Goal: Answer question/provide support: Answer question/provide support

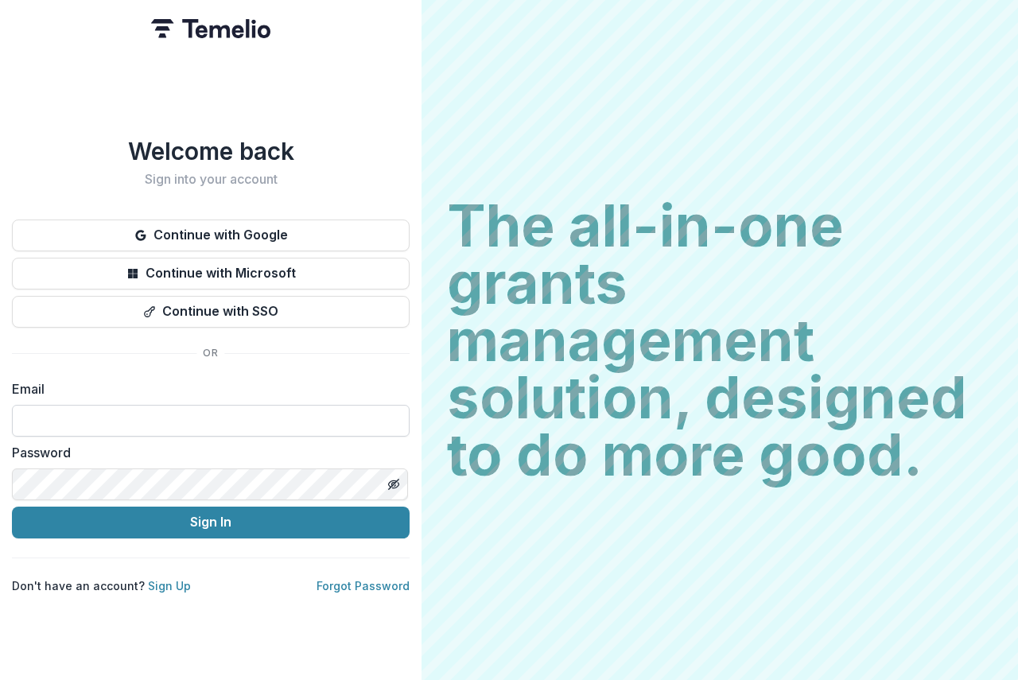
click at [68, 424] on input at bounding box center [211, 421] width 398 height 32
click at [84, 418] on input at bounding box center [211, 421] width 398 height 32
type input "**********"
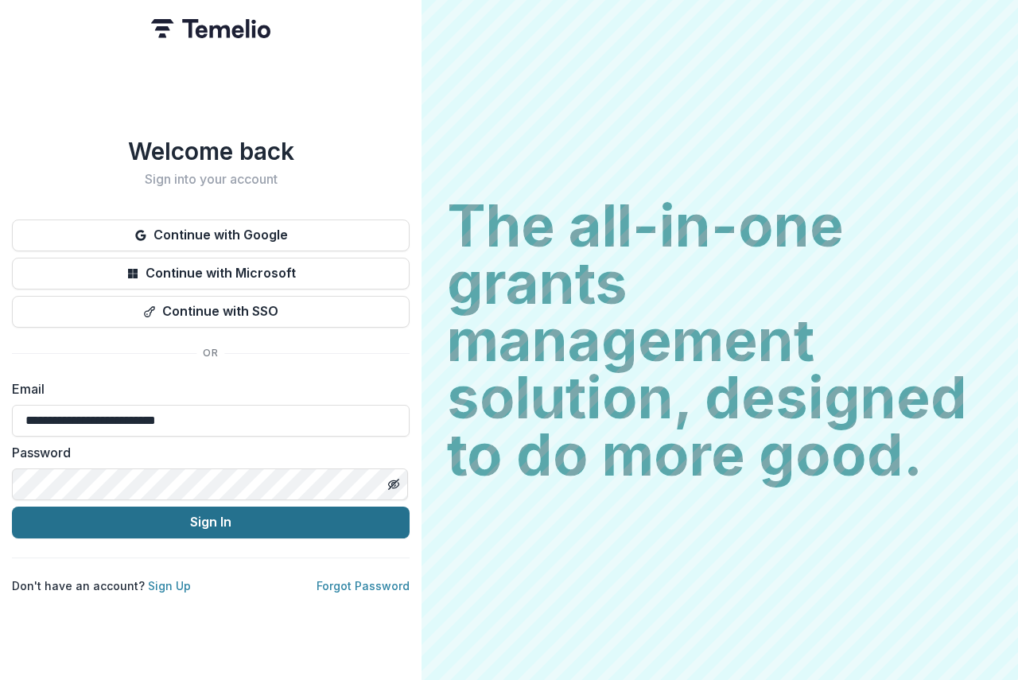
click at [226, 518] on button "Sign In" at bounding box center [211, 523] width 398 height 32
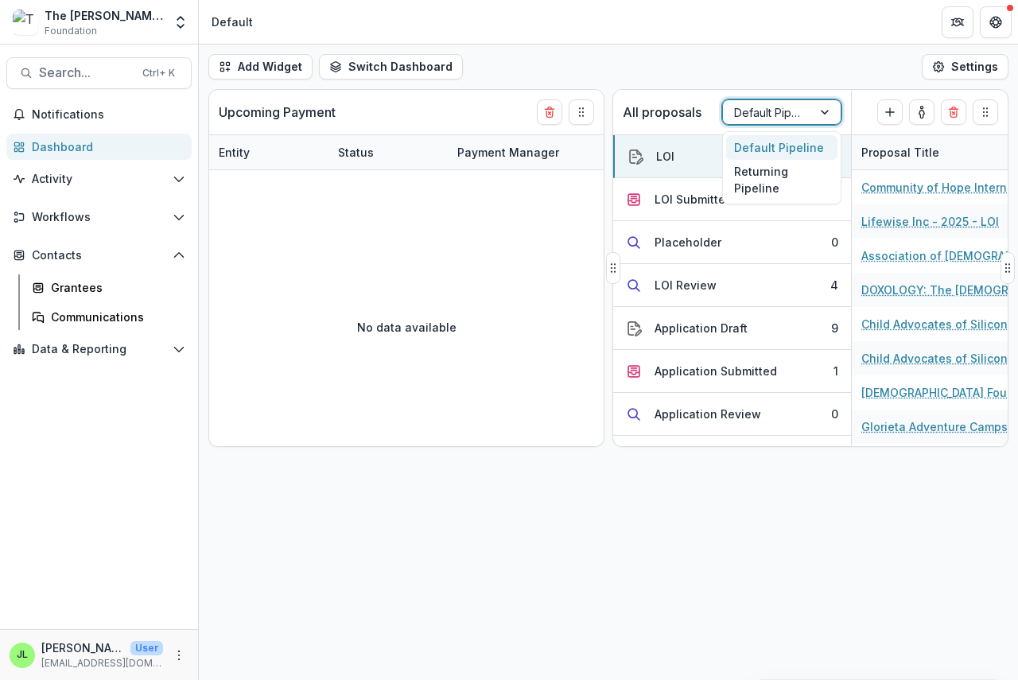
click at [780, 108] on div at bounding box center [767, 113] width 67 height 20
click at [757, 185] on div "Returning Pipeline" at bounding box center [781, 180] width 111 height 41
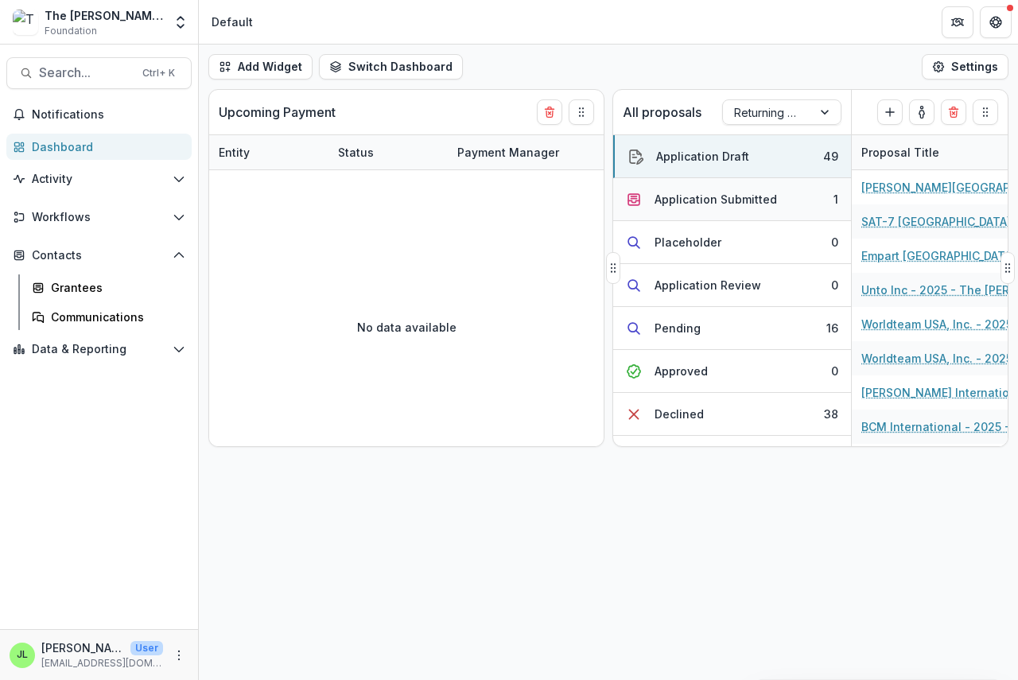
click at [715, 197] on div "Application Submitted" at bounding box center [716, 199] width 123 height 17
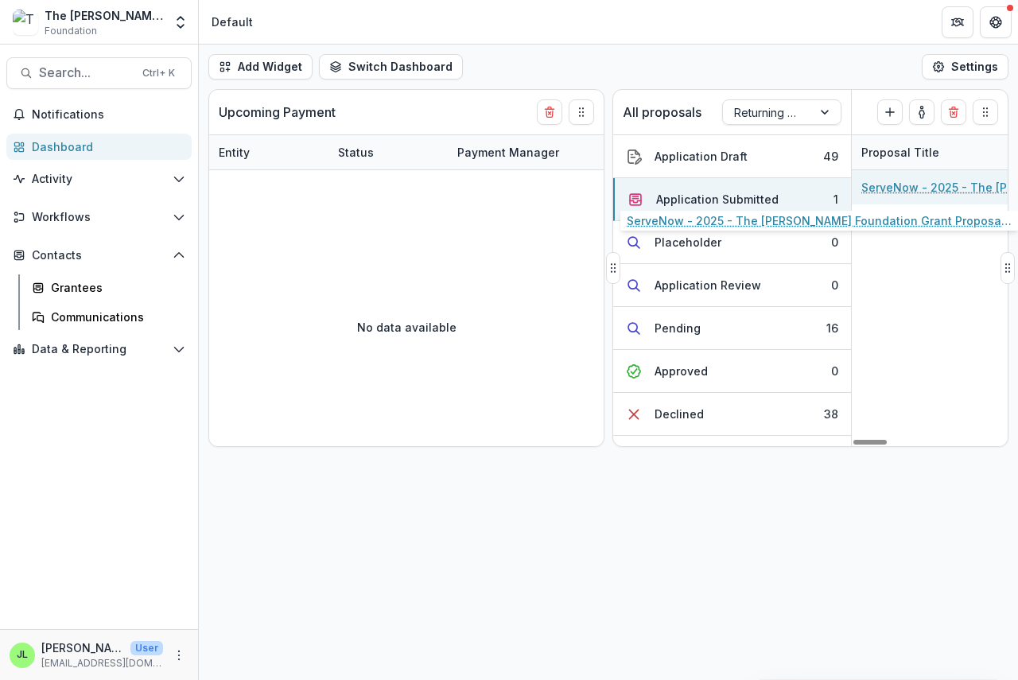
click at [917, 187] on link "ServeNow - 2025 - The [PERSON_NAME] Foundation Grant Proposal Application" at bounding box center [952, 187] width 180 height 17
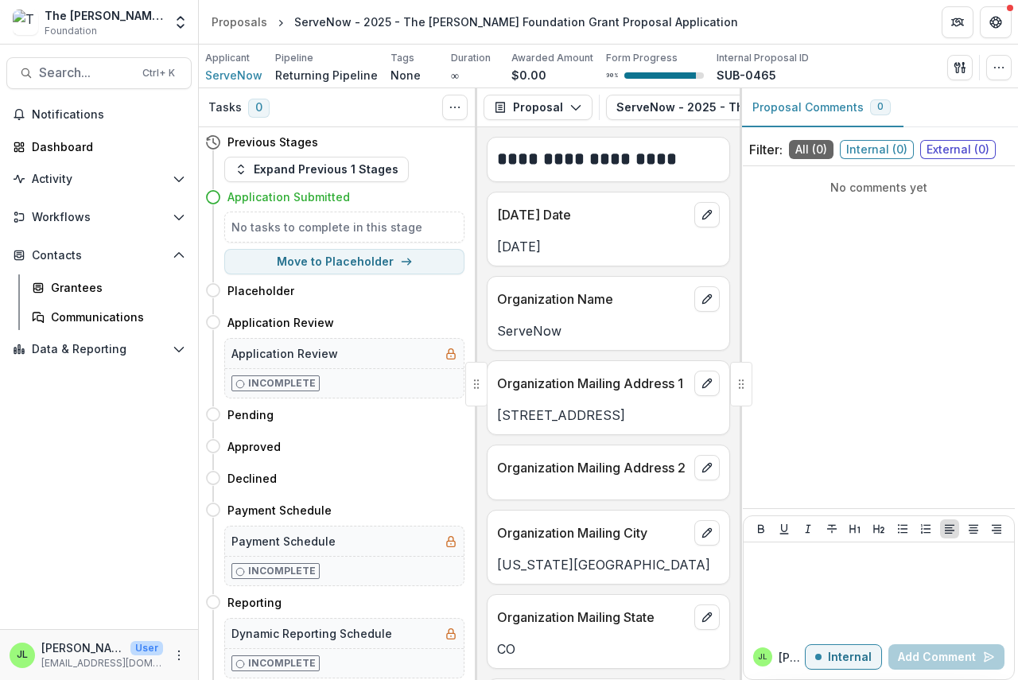
click at [740, 379] on div at bounding box center [741, 384] width 22 height 45
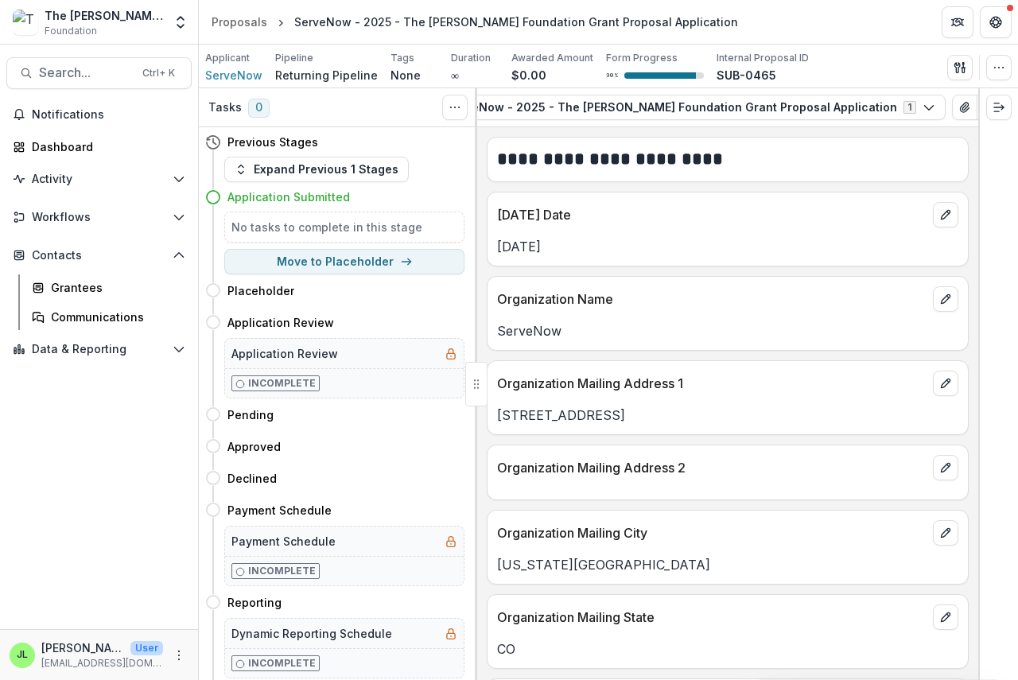
scroll to position [0, 199]
click at [955, 104] on icon "button" at bounding box center [961, 107] width 13 height 13
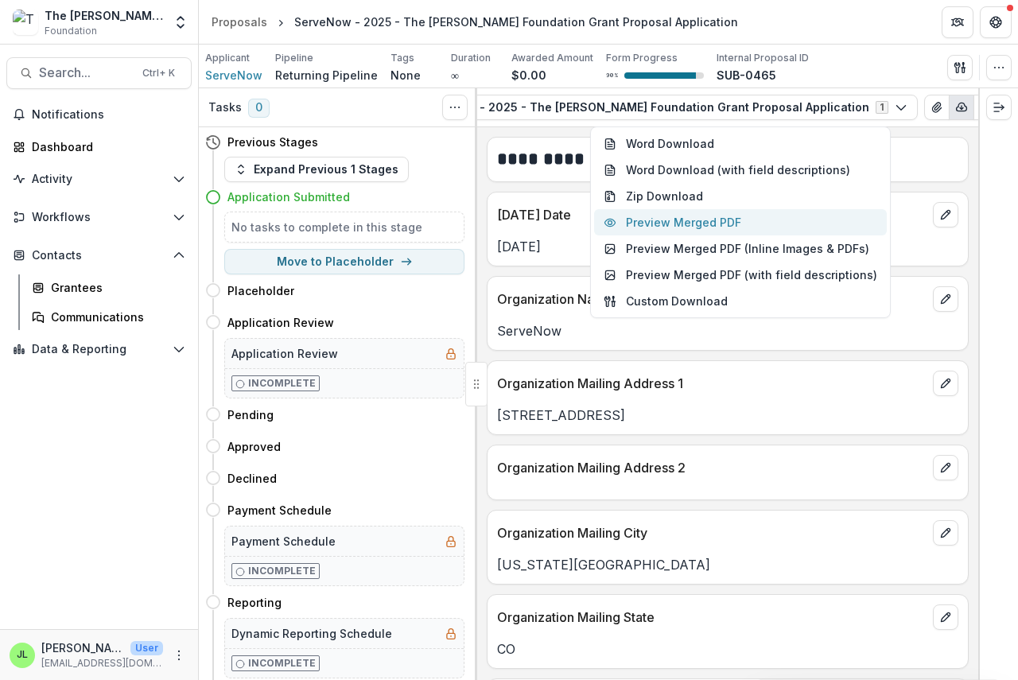
click at [711, 223] on button "Preview Merged PDF" at bounding box center [740, 222] width 293 height 26
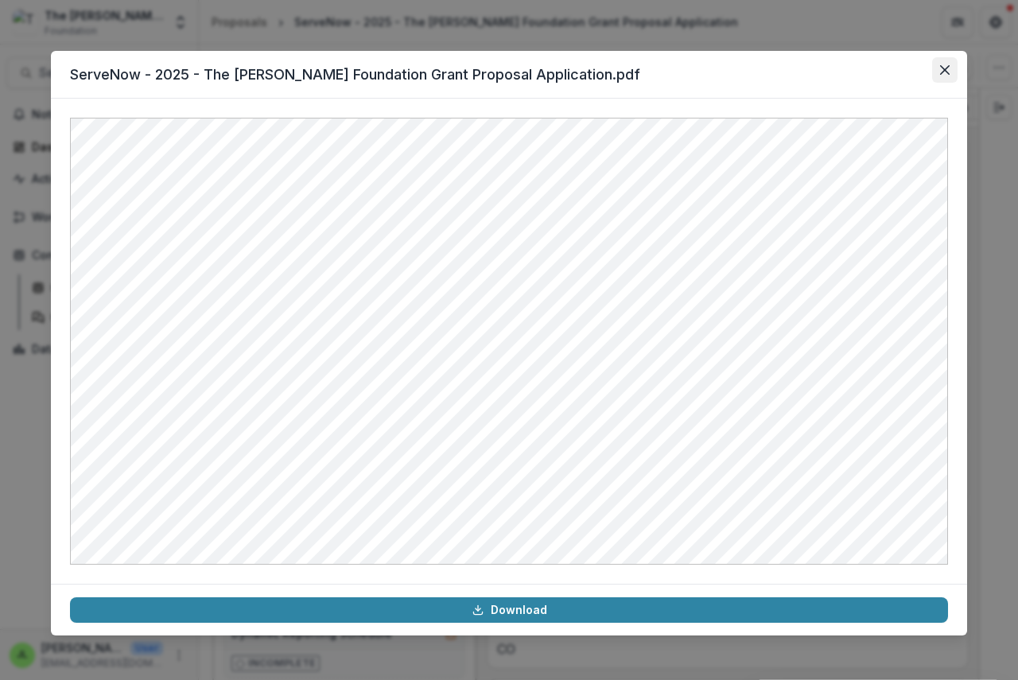
click at [945, 68] on icon "Close" at bounding box center [945, 70] width 10 height 10
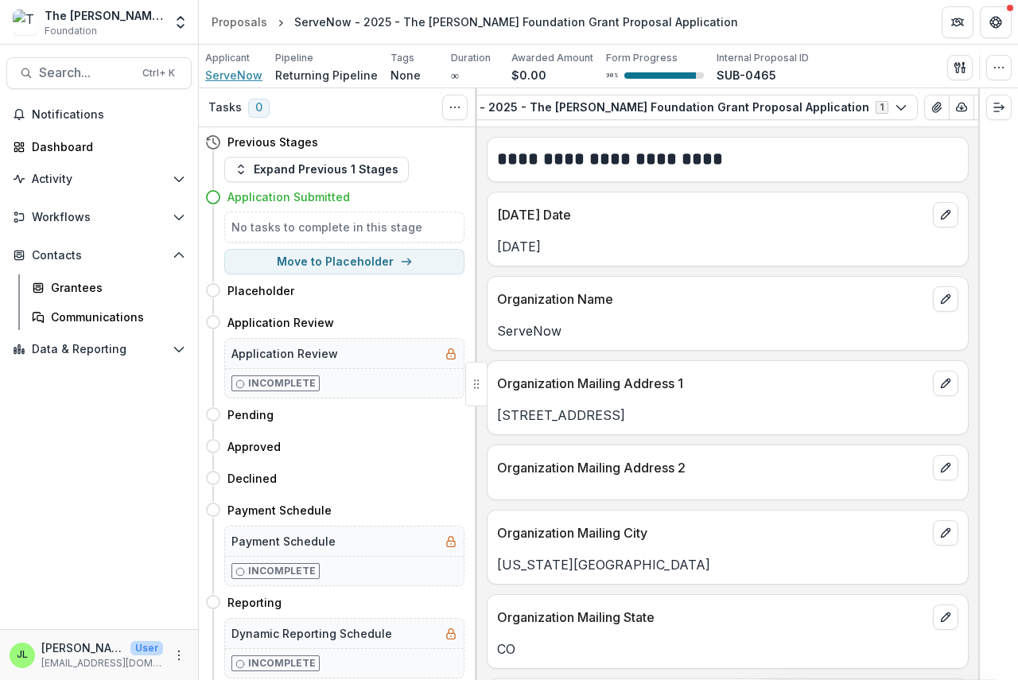
click at [219, 73] on span "ServeNow" at bounding box center [233, 75] width 57 height 17
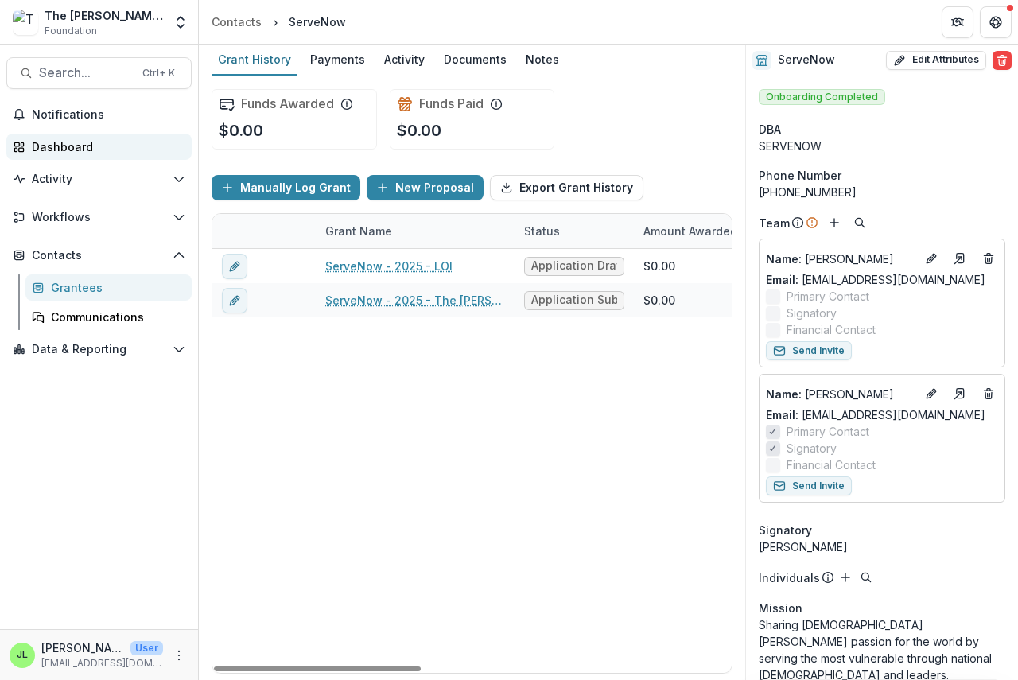
click at [70, 142] on div "Dashboard" at bounding box center [105, 146] width 147 height 17
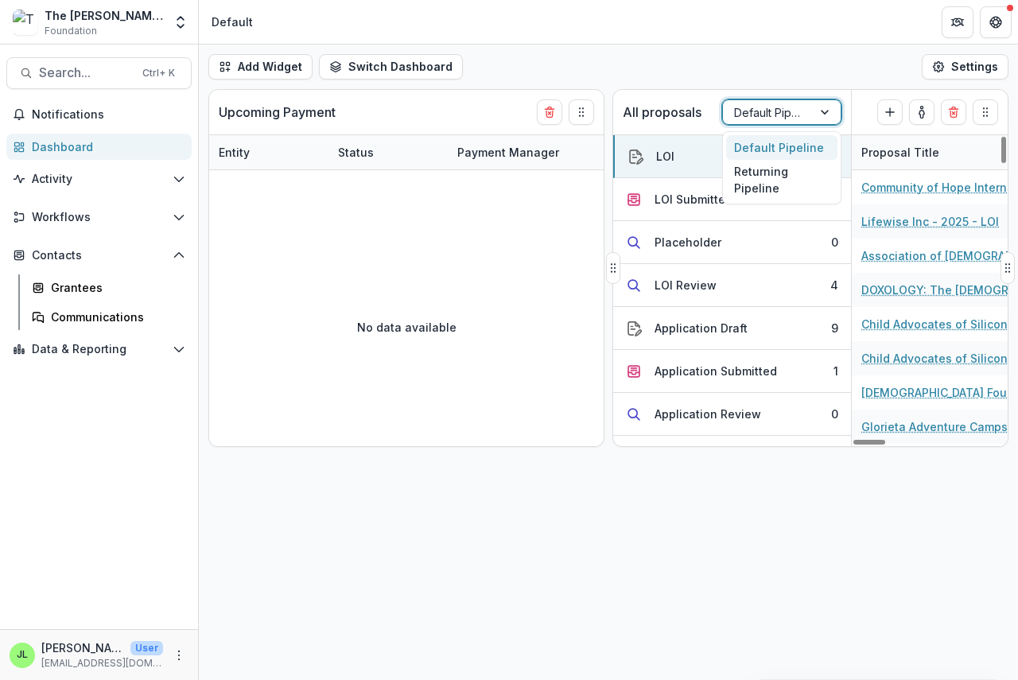
click at [778, 116] on div at bounding box center [767, 113] width 67 height 20
click at [743, 185] on div "Returning Pipeline" at bounding box center [781, 180] width 111 height 41
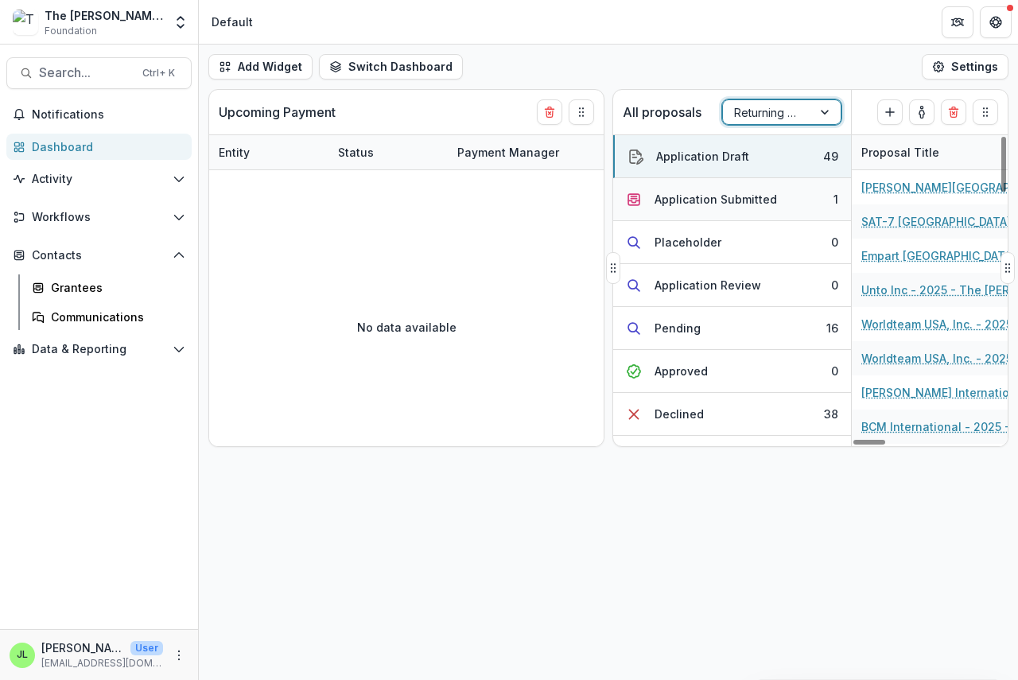
click at [702, 198] on div "Application Submitted" at bounding box center [716, 199] width 123 height 17
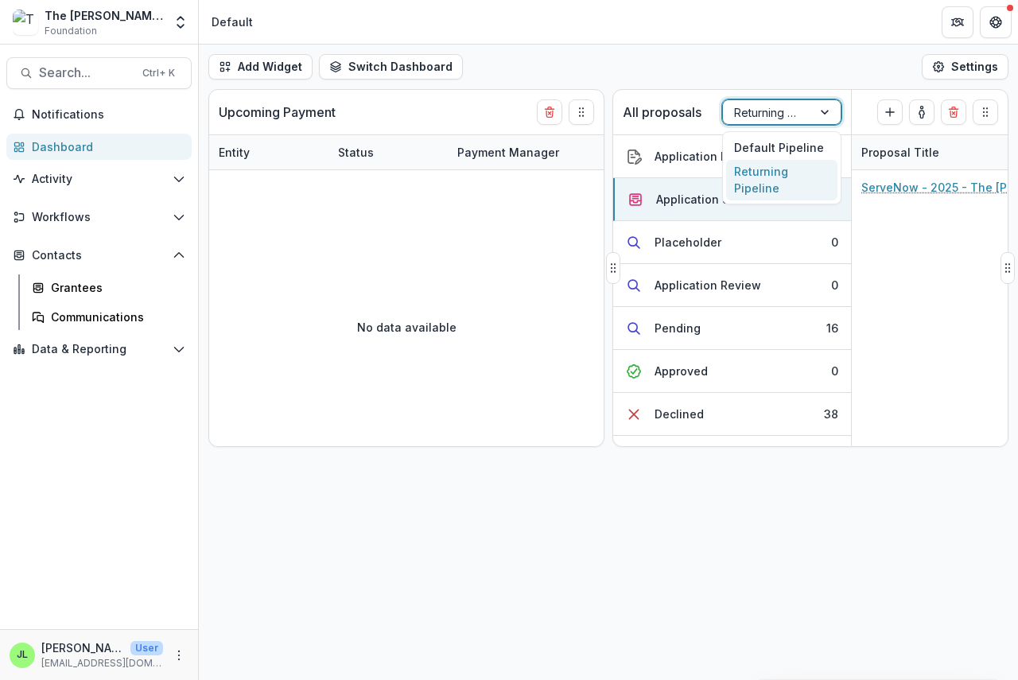
click at [770, 124] on div "Returning Pipeline" at bounding box center [781, 111] width 119 height 25
click at [762, 145] on div "Default Pipeline" at bounding box center [781, 147] width 111 height 25
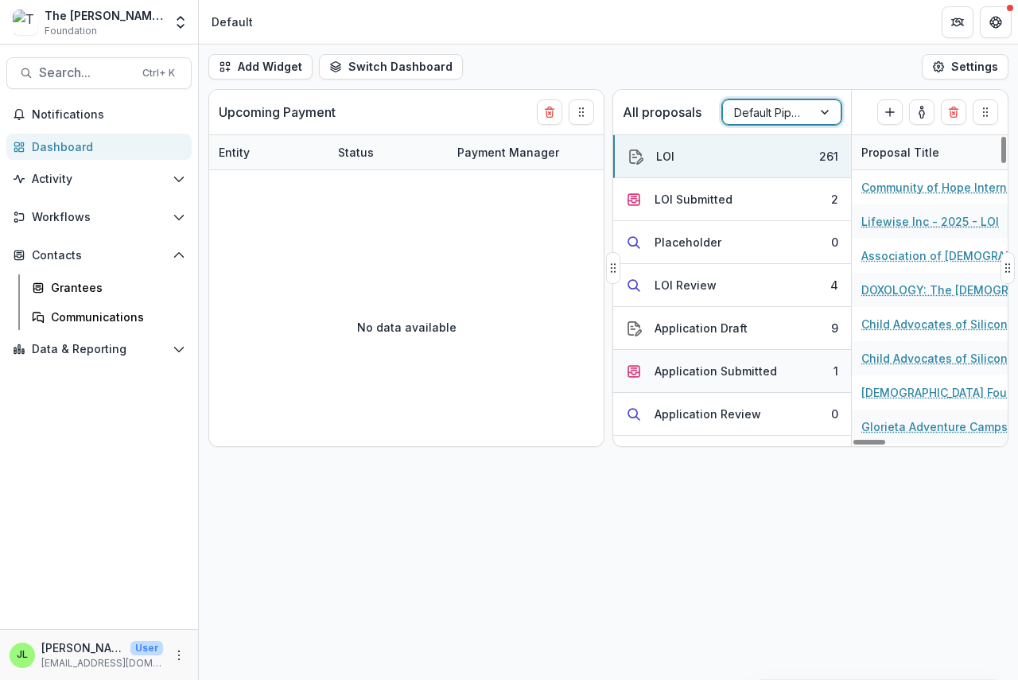
click at [696, 368] on div "Application Submitted" at bounding box center [716, 371] width 123 height 17
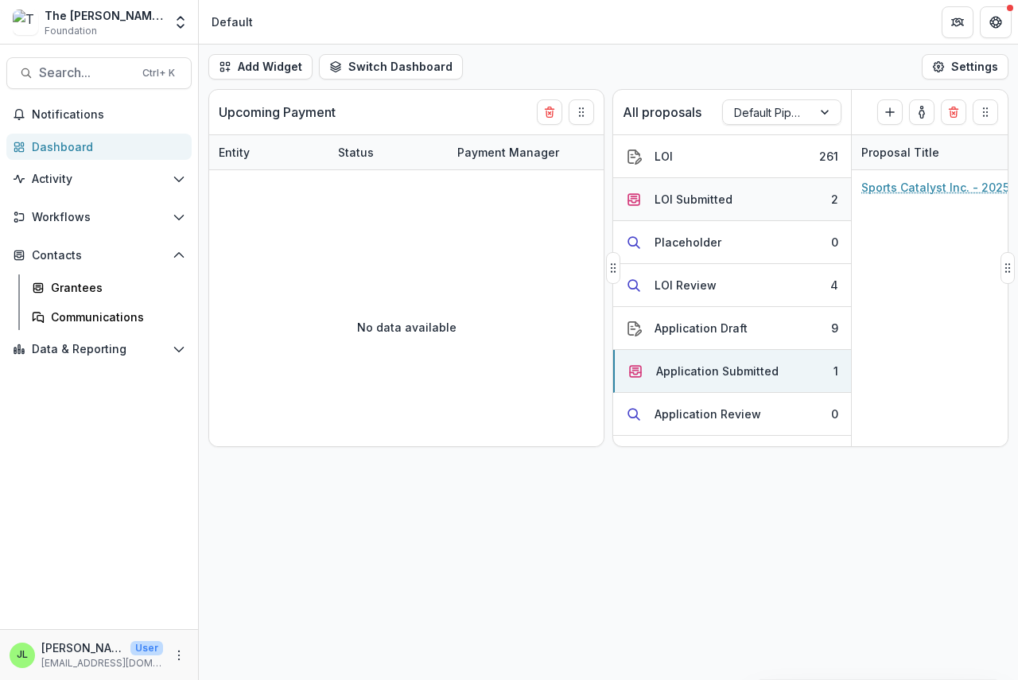
click at [712, 192] on div "LOI Submitted" at bounding box center [694, 199] width 78 height 17
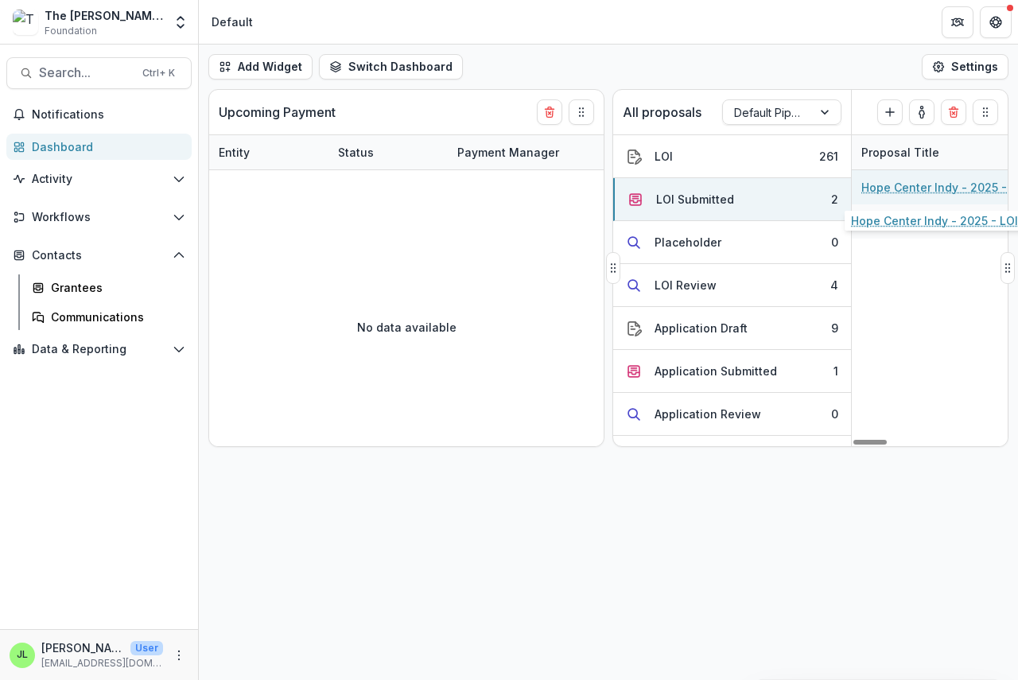
click at [912, 190] on link "Hope Center Indy - 2025 - LOI" at bounding box center [945, 187] width 167 height 17
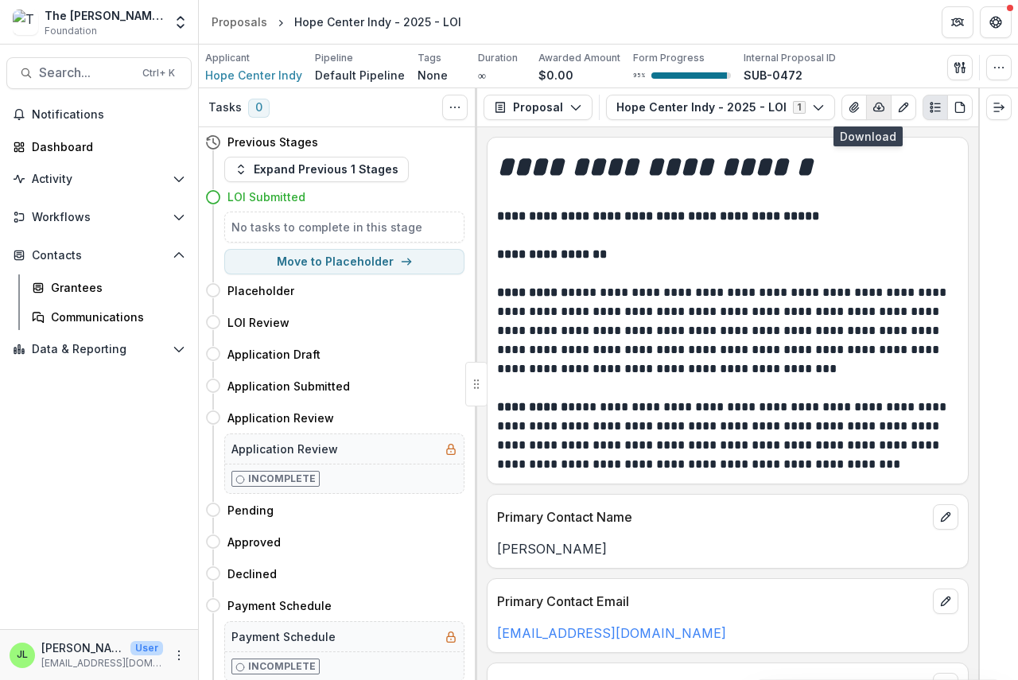
click at [874, 111] on icon "button" at bounding box center [879, 107] width 10 height 8
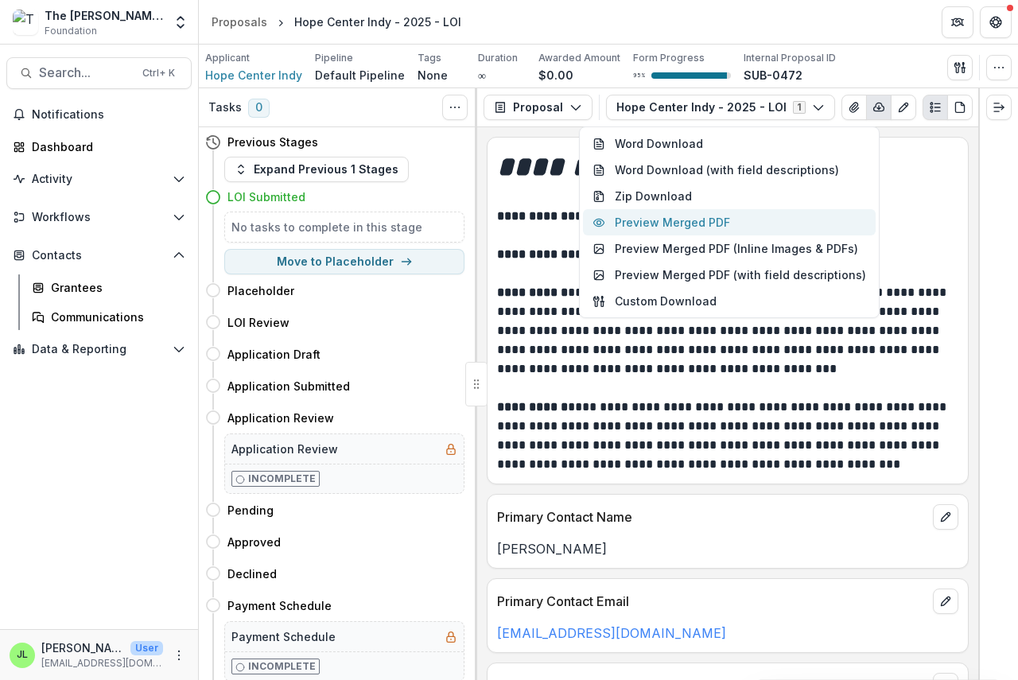
click at [732, 220] on button "Preview Merged PDF" at bounding box center [729, 222] width 293 height 26
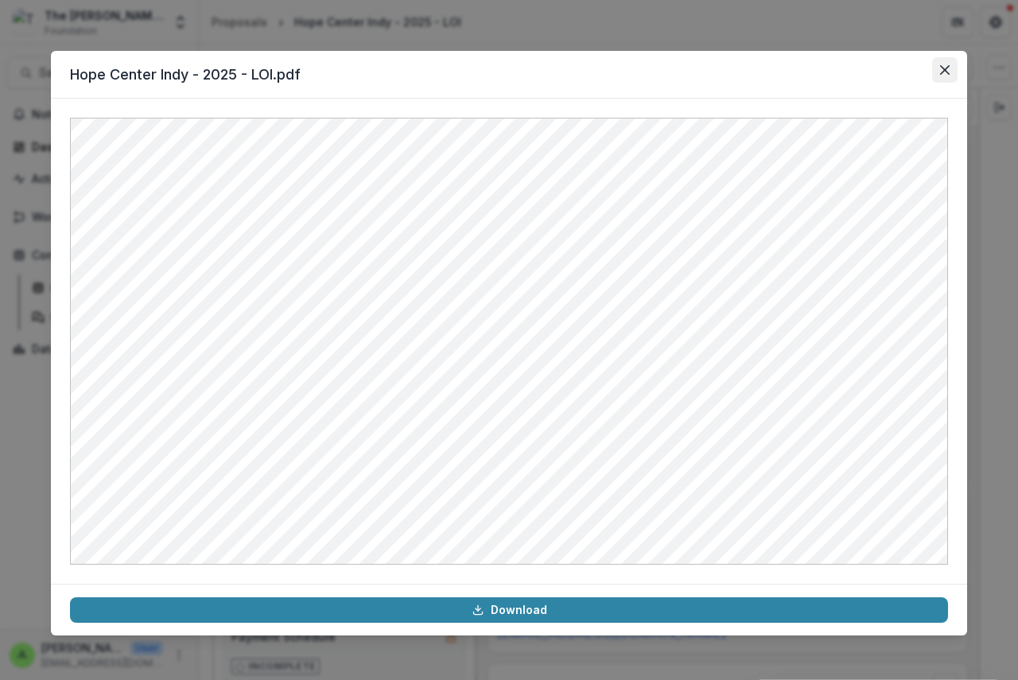
click at [943, 71] on icon "Close" at bounding box center [945, 70] width 10 height 10
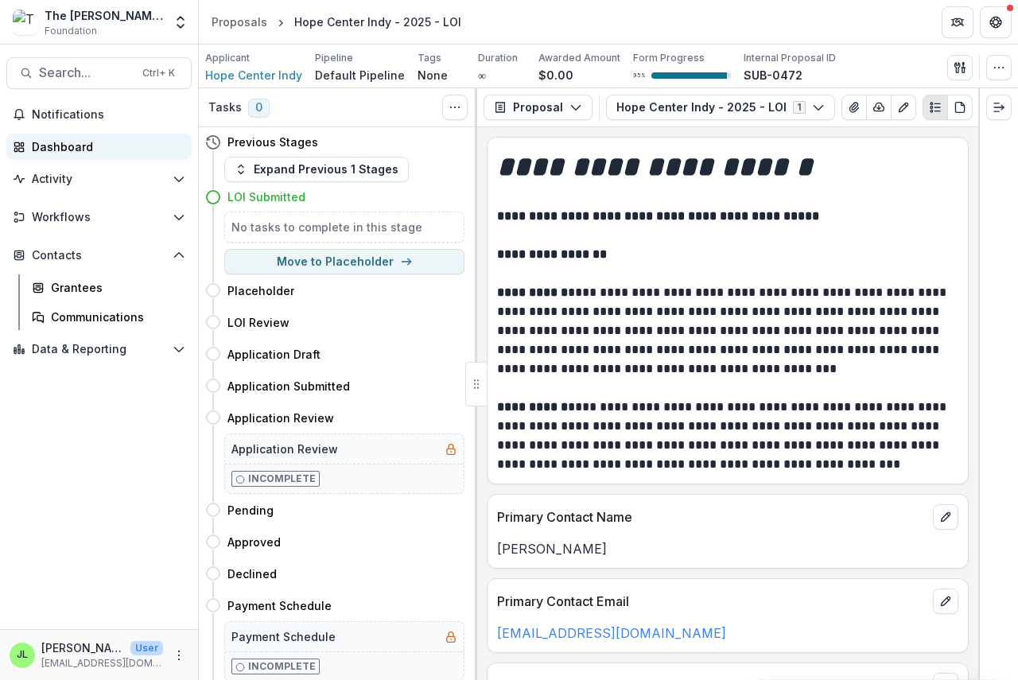
click at [61, 145] on div "Dashboard" at bounding box center [105, 146] width 147 height 17
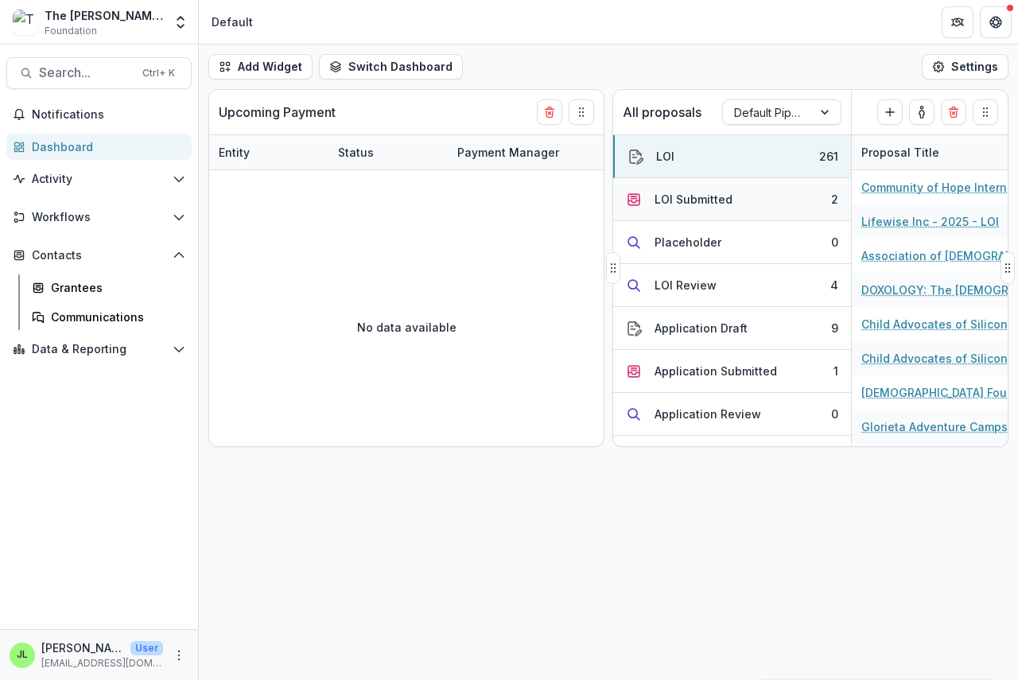
click at [683, 195] on div "LOI Submitted" at bounding box center [694, 199] width 78 height 17
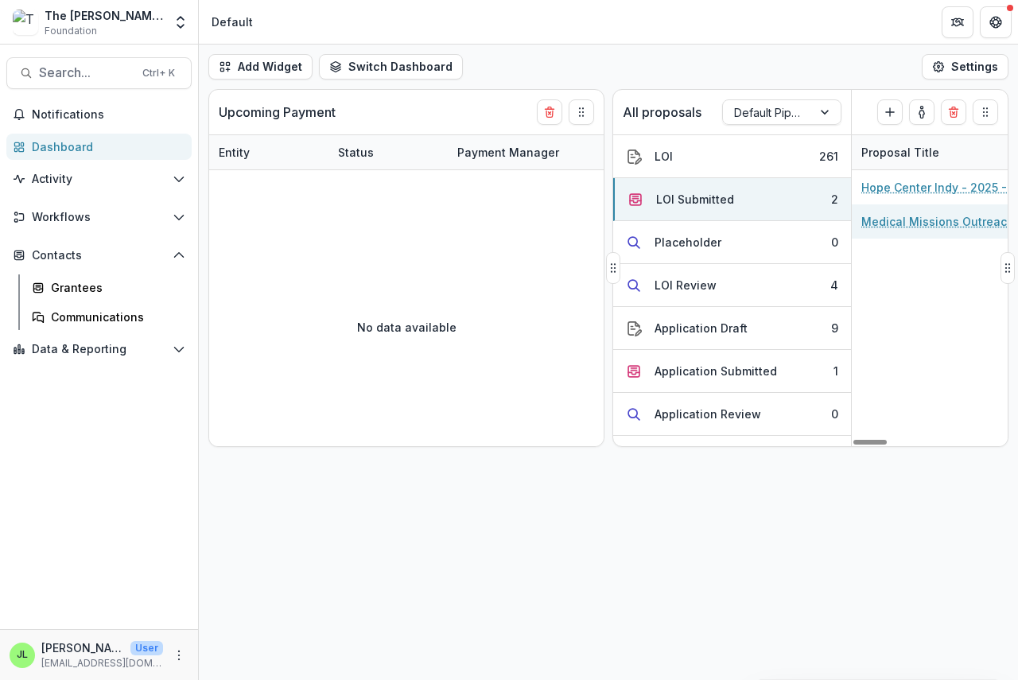
click at [914, 226] on link "Medical Missions Outreach - 2025 - LOI" at bounding box center [952, 221] width 180 height 17
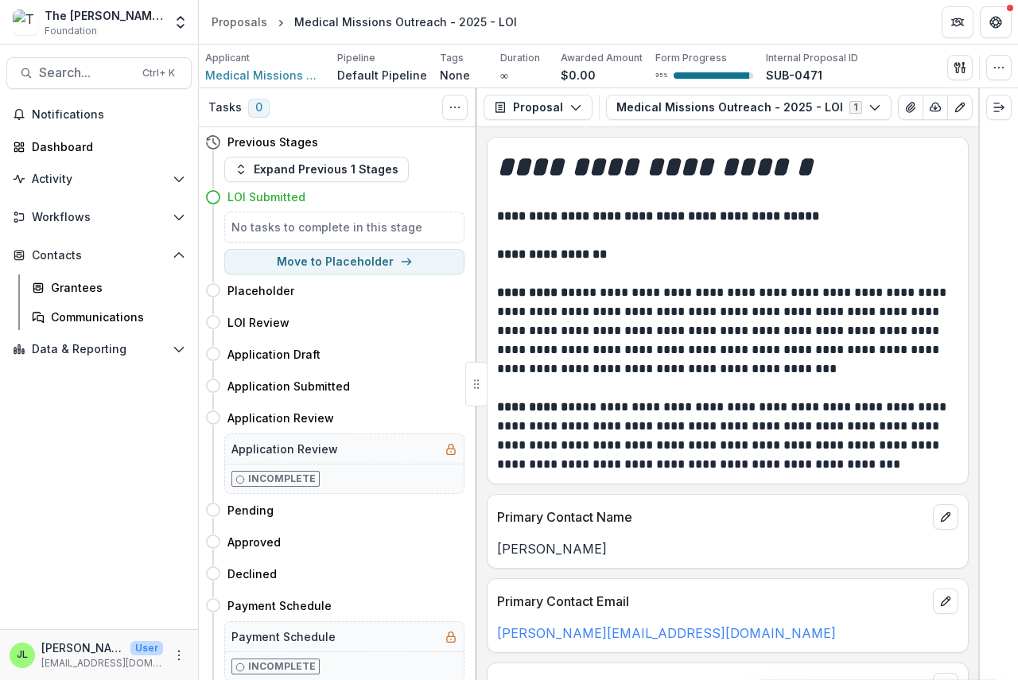
scroll to position [0, 41]
click at [890, 109] on icon "button" at bounding box center [895, 107] width 10 height 8
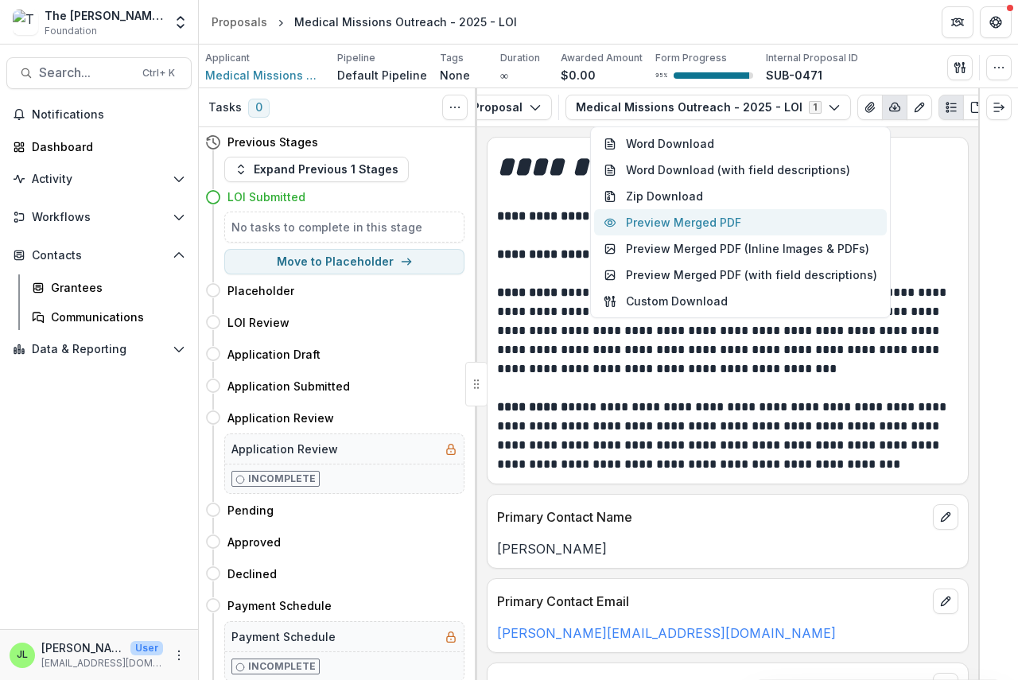
click at [733, 217] on button "Preview Merged PDF" at bounding box center [740, 222] width 293 height 26
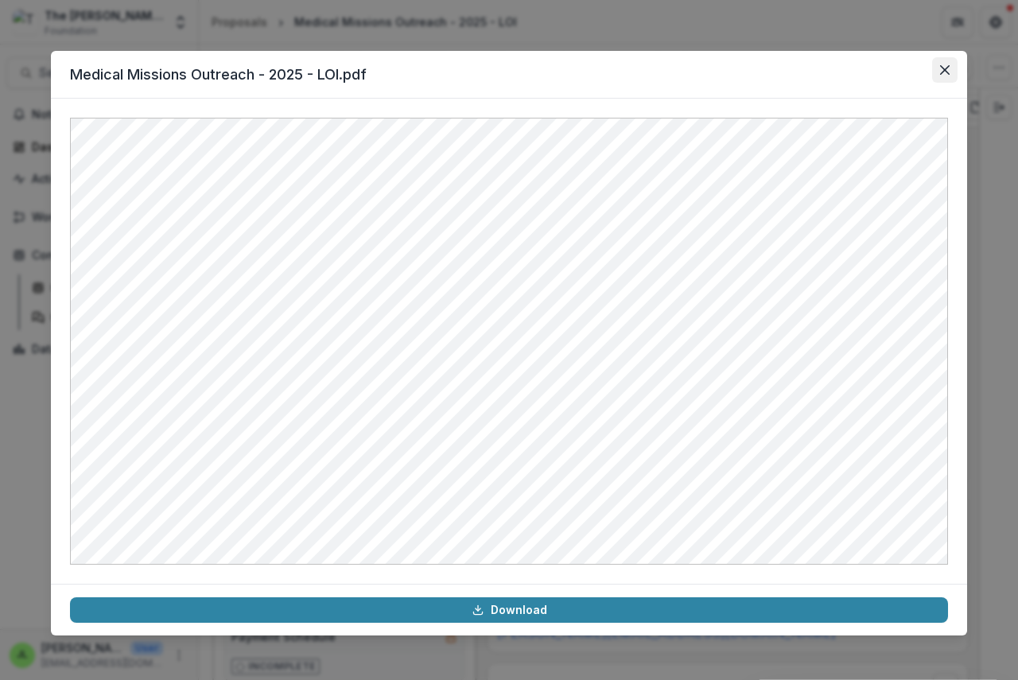
click at [944, 72] on icon "Close" at bounding box center [945, 70] width 10 height 10
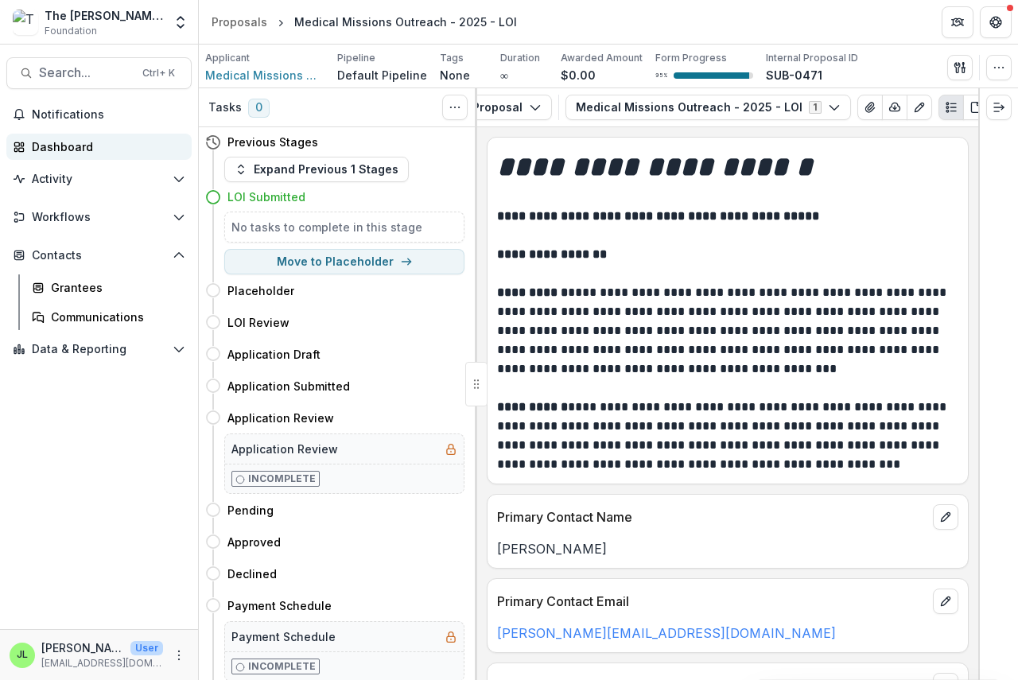
click at [45, 150] on div "Dashboard" at bounding box center [105, 146] width 147 height 17
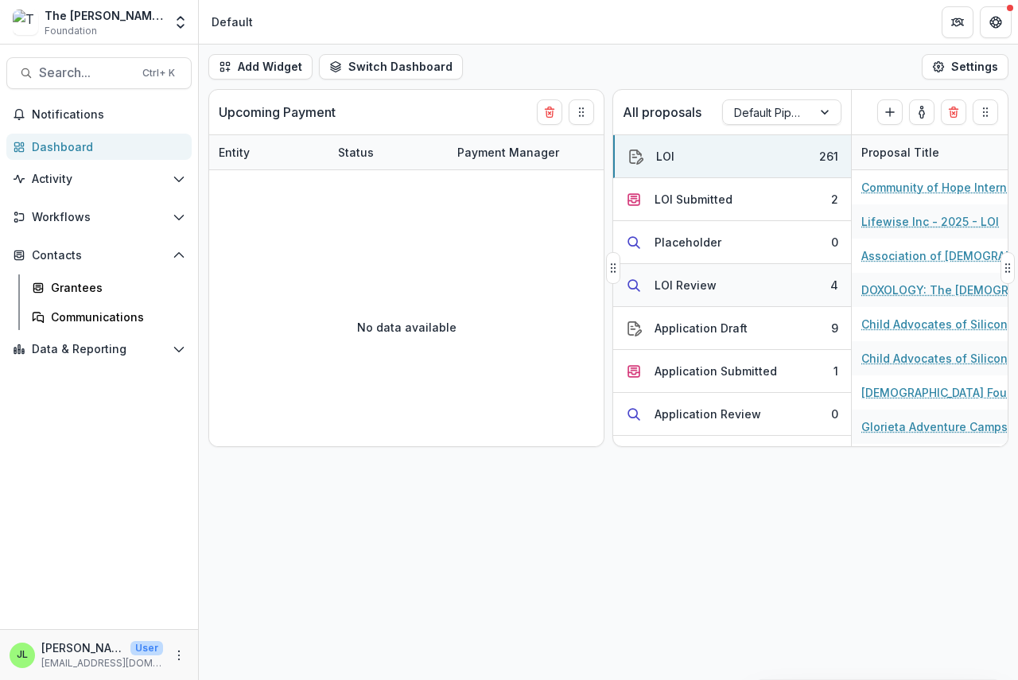
click at [675, 285] on div "LOI Review" at bounding box center [686, 285] width 62 height 17
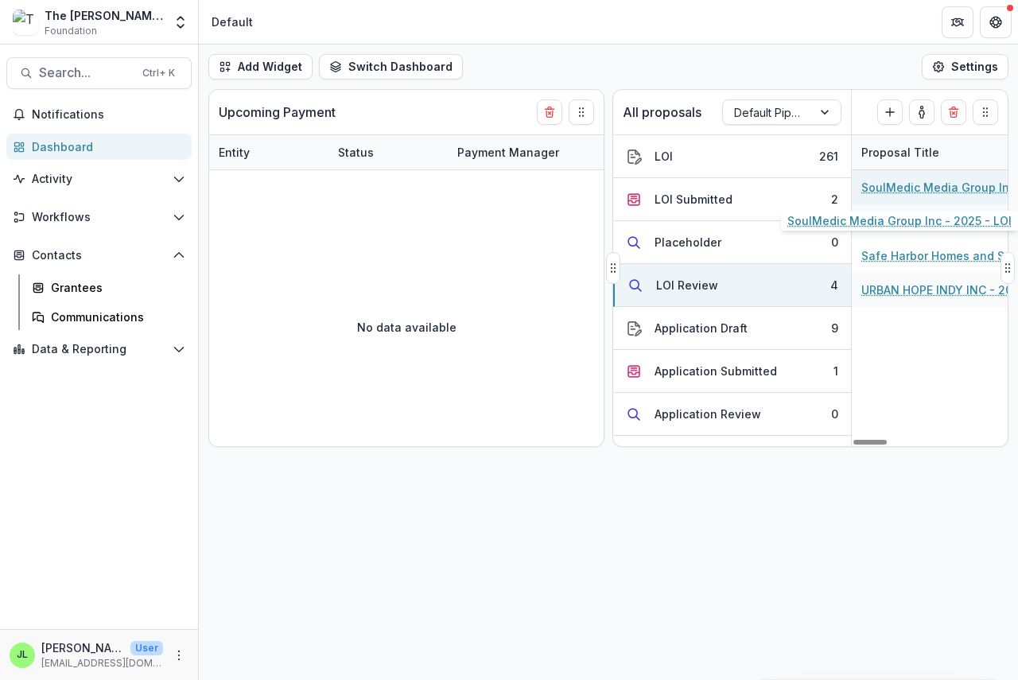
click at [877, 186] on link "SoulMedic Media Group Inc - 2025 - LOI" at bounding box center [952, 187] width 180 height 17
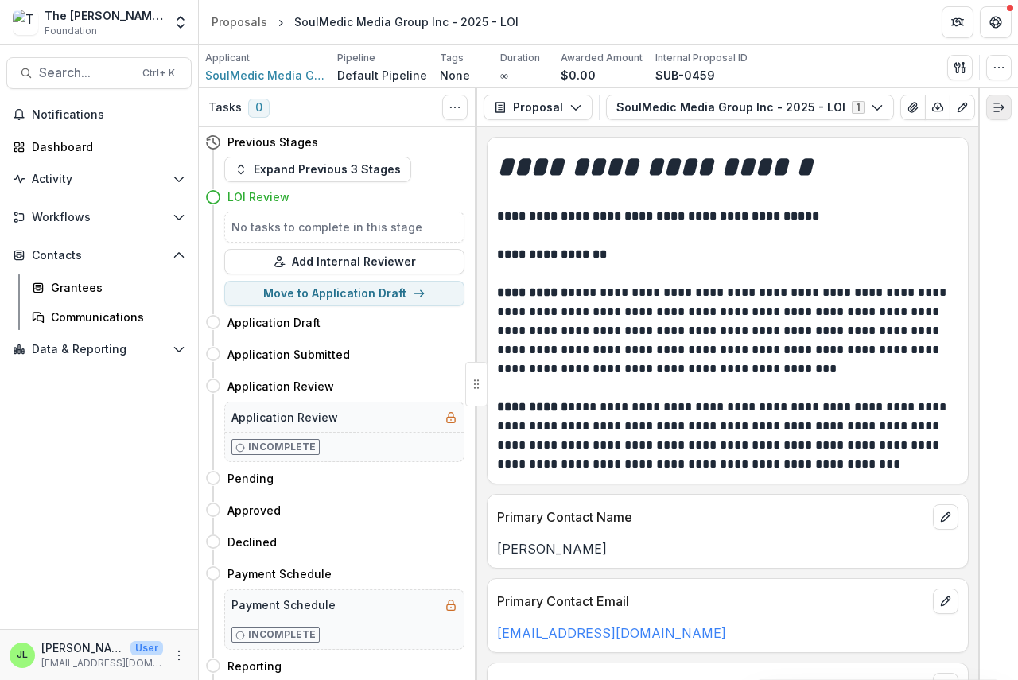
click at [995, 108] on icon "Expand right" at bounding box center [999, 107] width 13 height 13
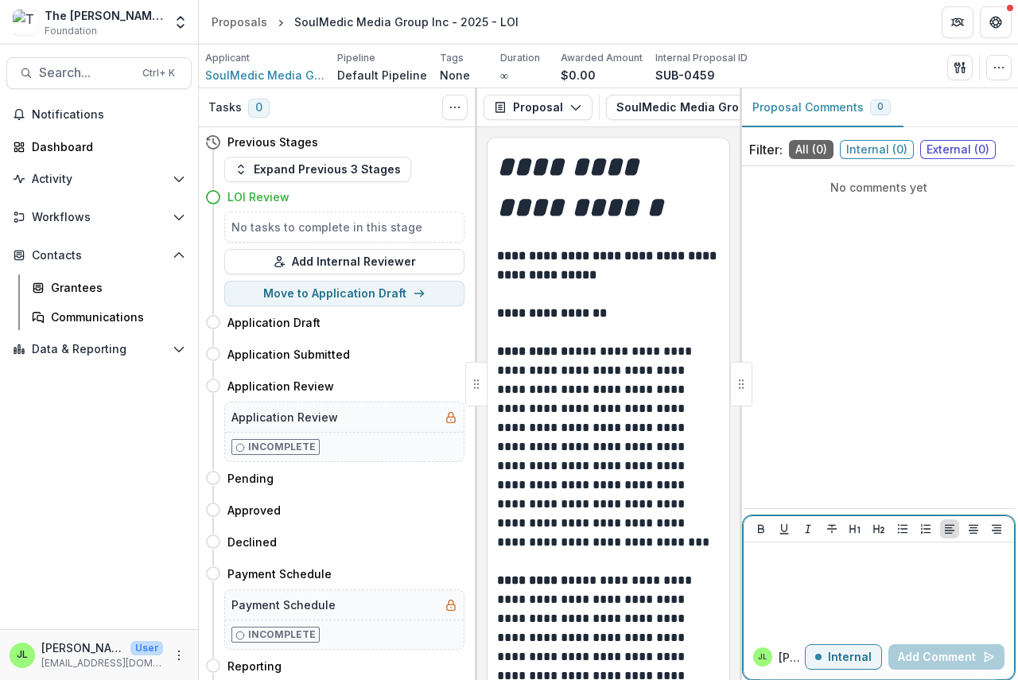
click at [753, 557] on p at bounding box center [879, 558] width 258 height 18
click at [927, 658] on button "Add Comment" at bounding box center [947, 656] width 116 height 25
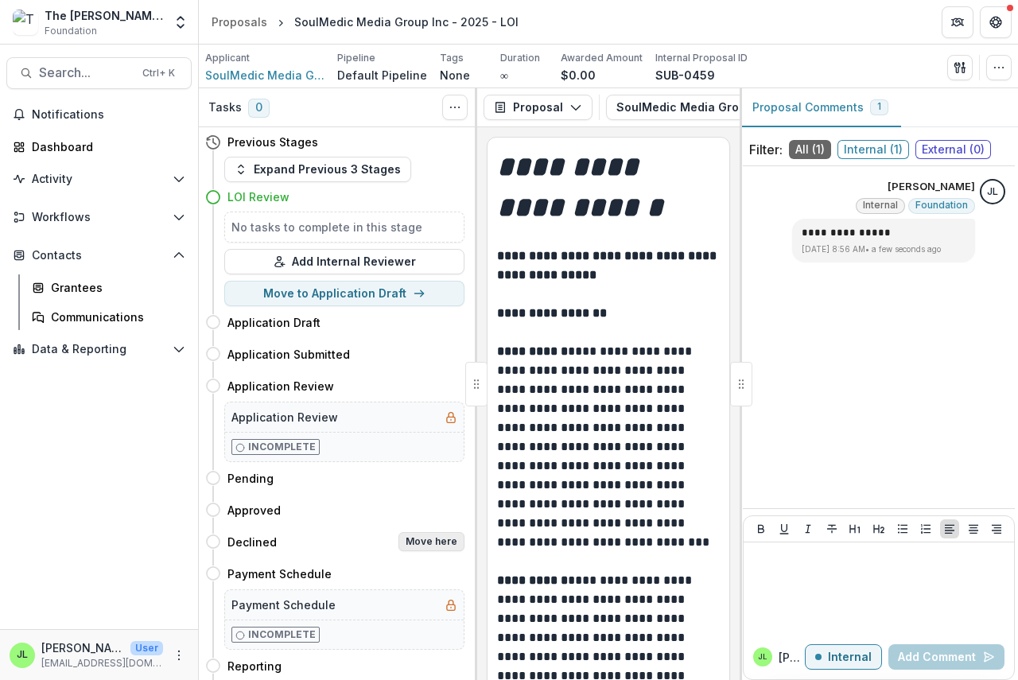
click at [438, 543] on button "Move here" at bounding box center [432, 541] width 66 height 19
select select "********"
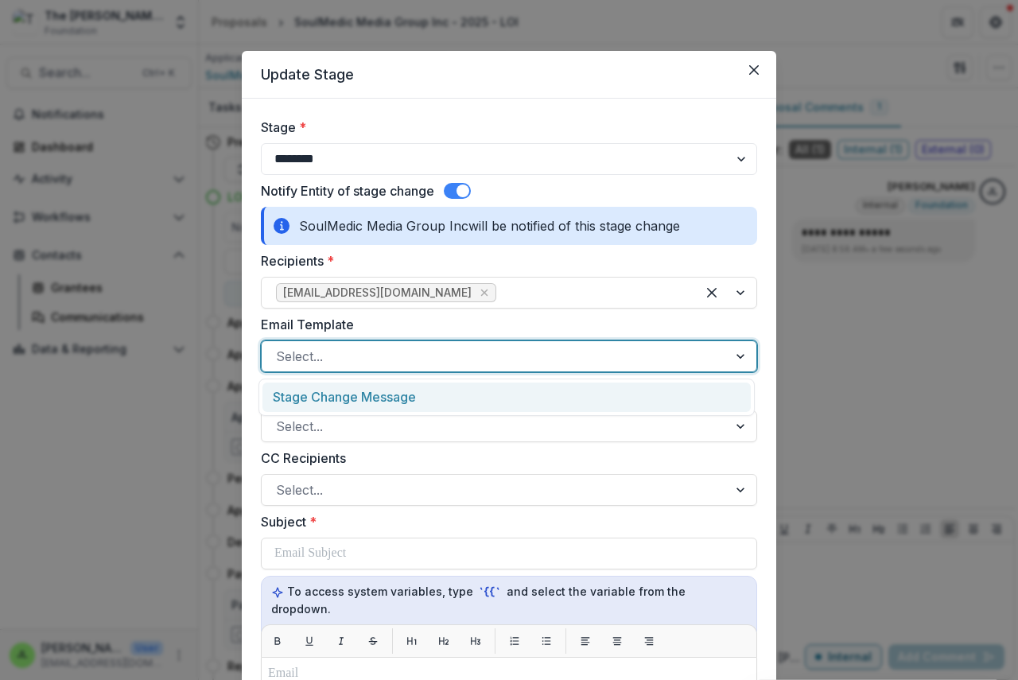
click at [342, 349] on div at bounding box center [495, 356] width 438 height 22
click at [353, 398] on div "Stage Change Message" at bounding box center [507, 397] width 488 height 29
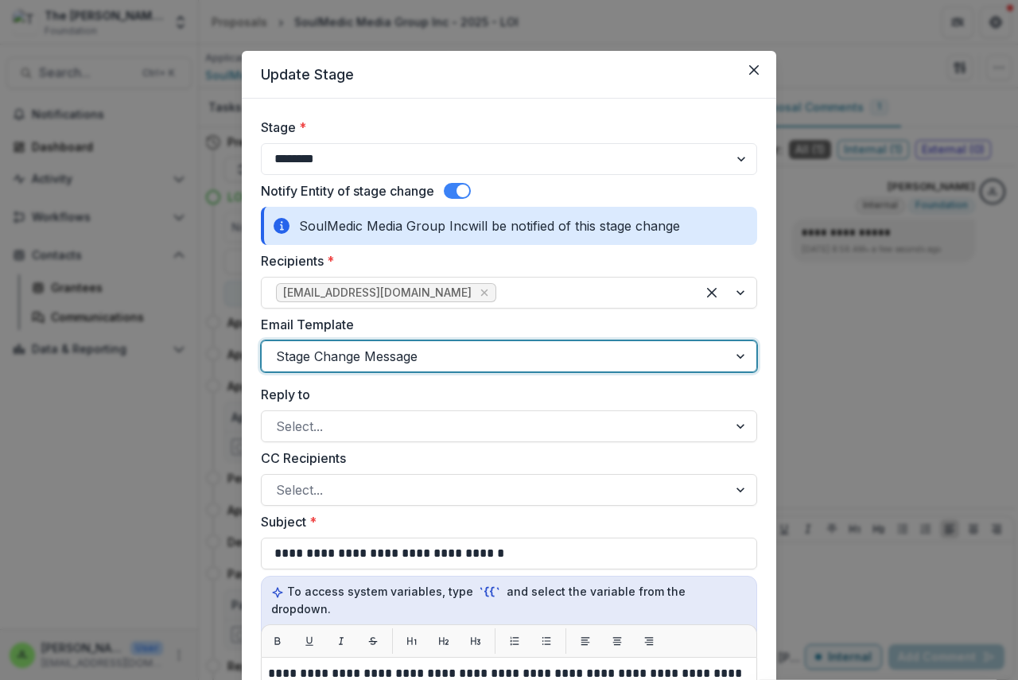
scroll to position [318, 0]
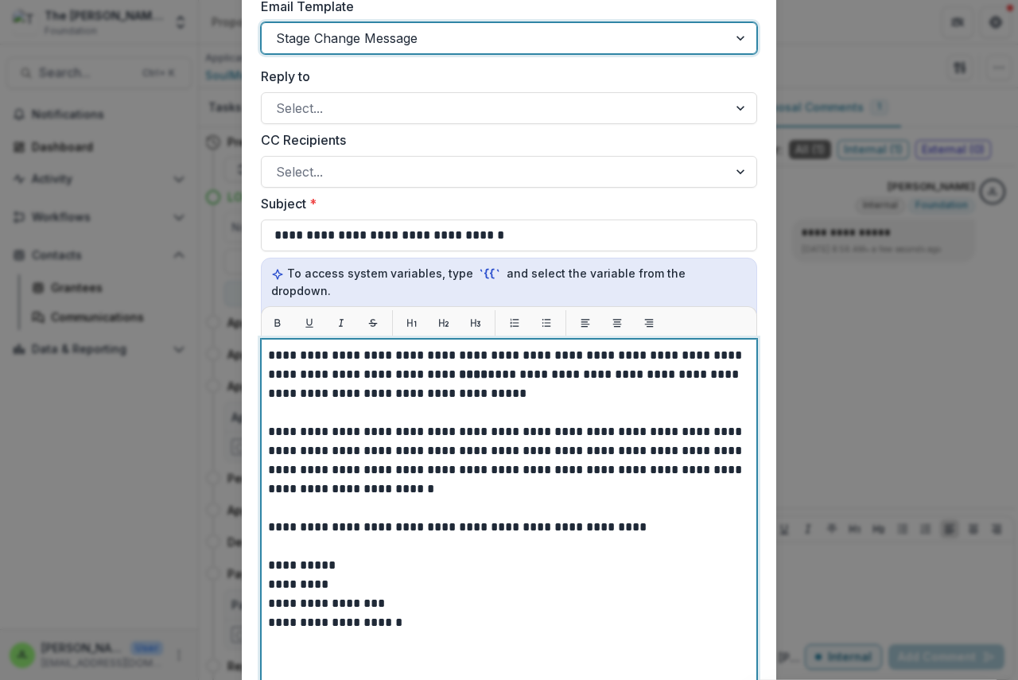
click at [459, 368] on strong "****" at bounding box center [473, 374] width 29 height 12
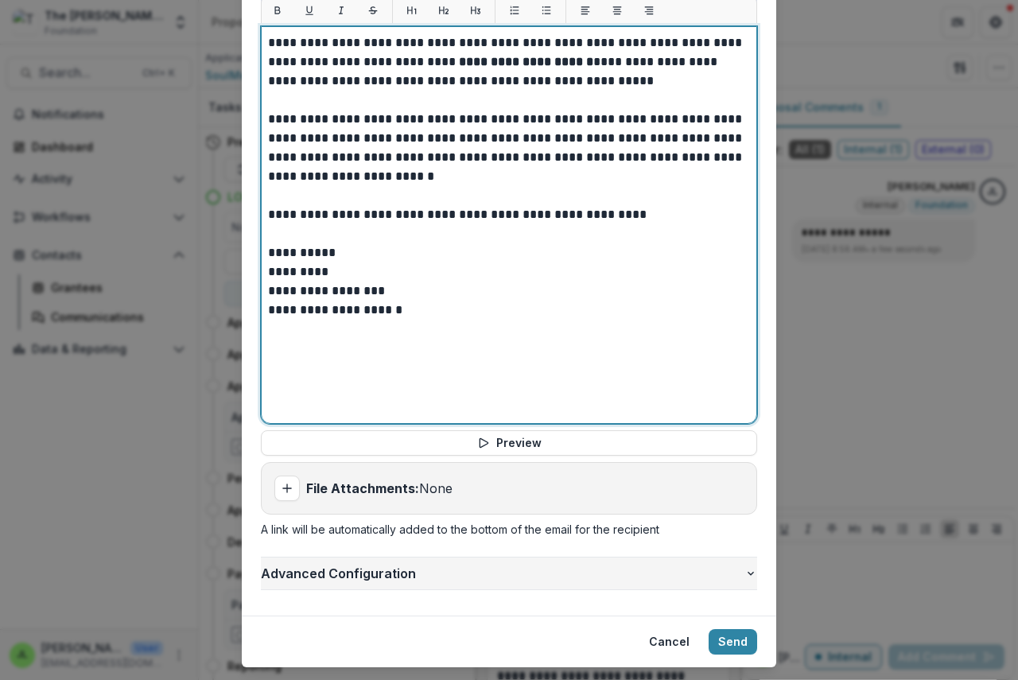
scroll to position [652, 0]
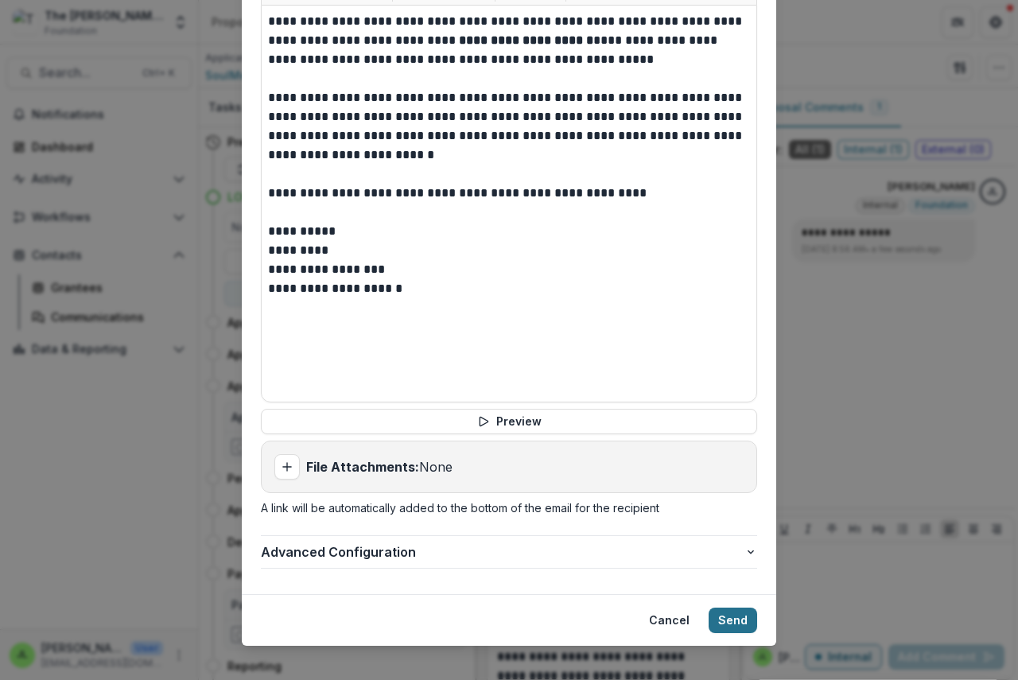
click at [733, 608] on button "Send" at bounding box center [733, 620] width 49 height 25
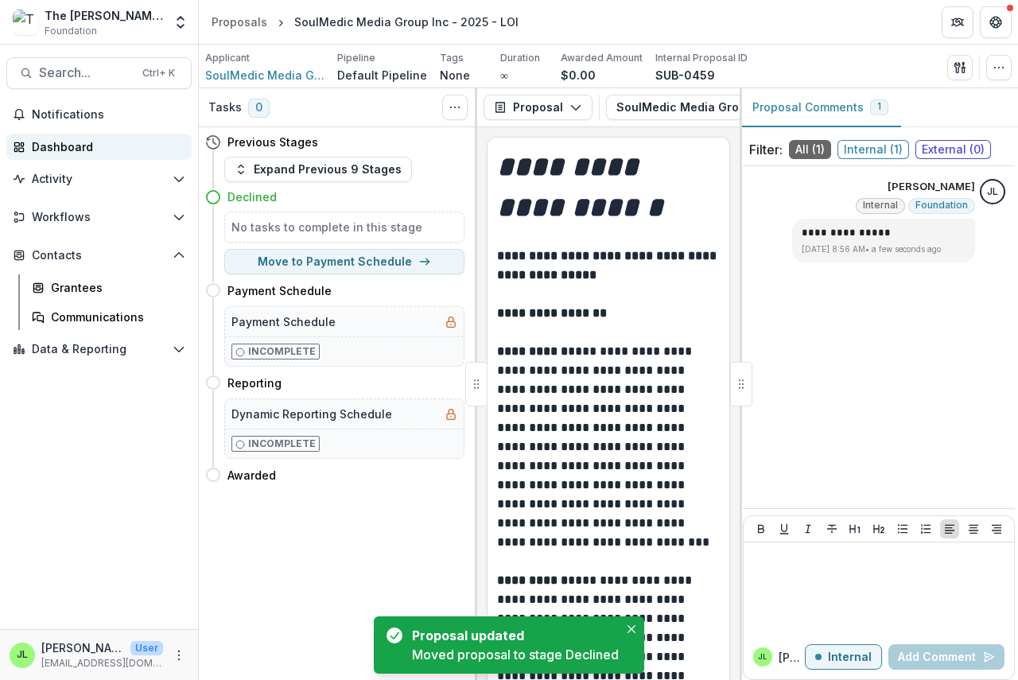
click at [45, 147] on div "Dashboard" at bounding box center [105, 146] width 147 height 17
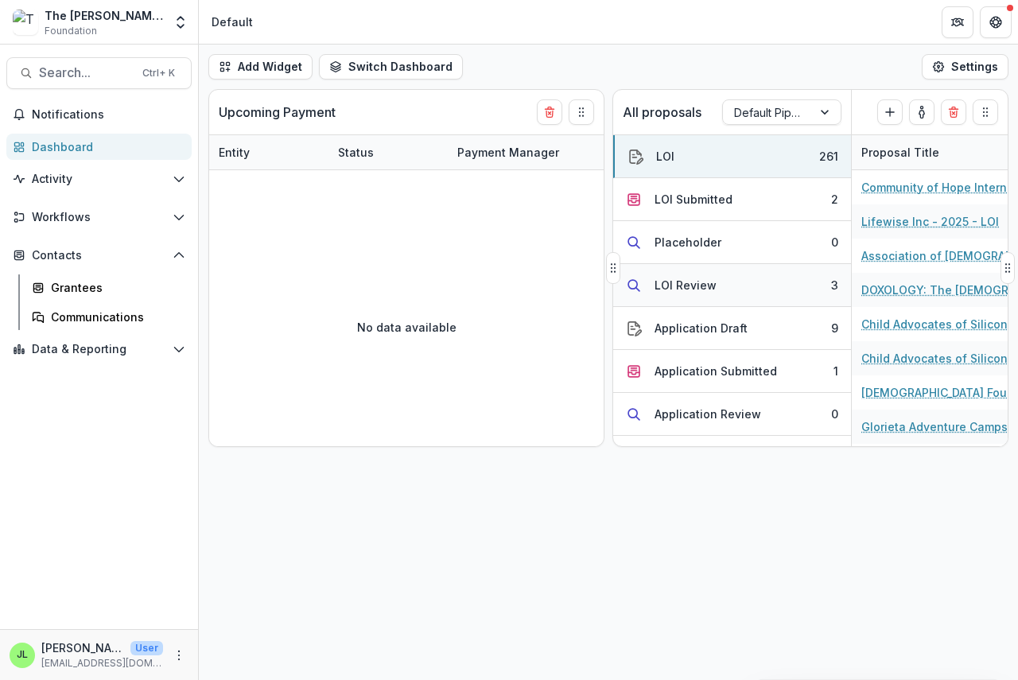
click at [674, 286] on div "LOI Review" at bounding box center [686, 285] width 62 height 17
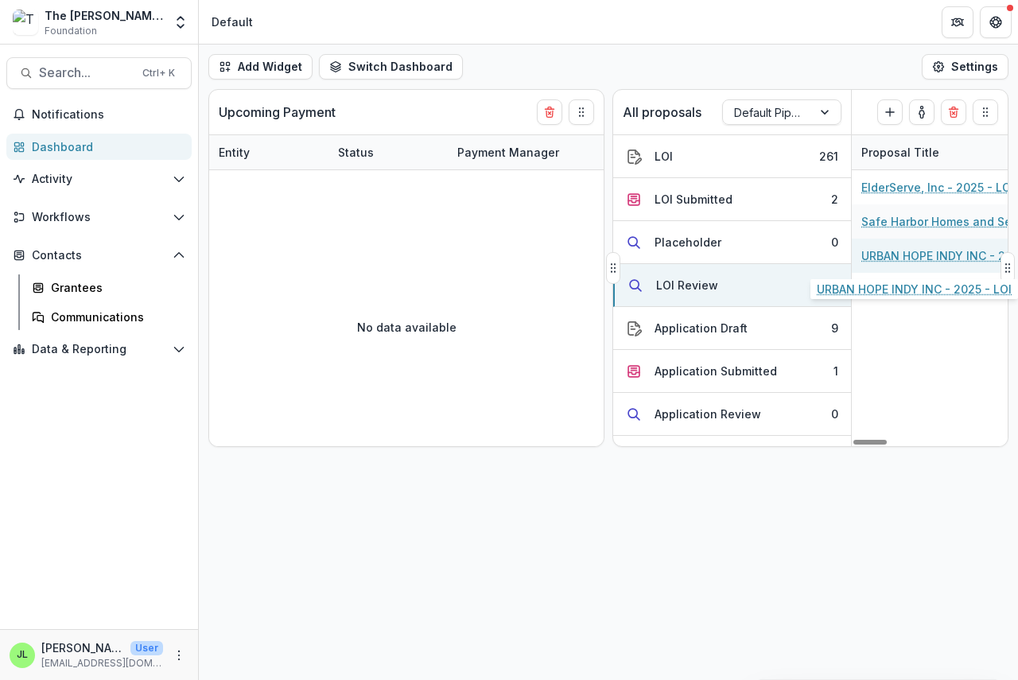
click at [921, 255] on link "URBAN HOPE INDY INC - 2025 - LOI" at bounding box center [952, 255] width 180 height 17
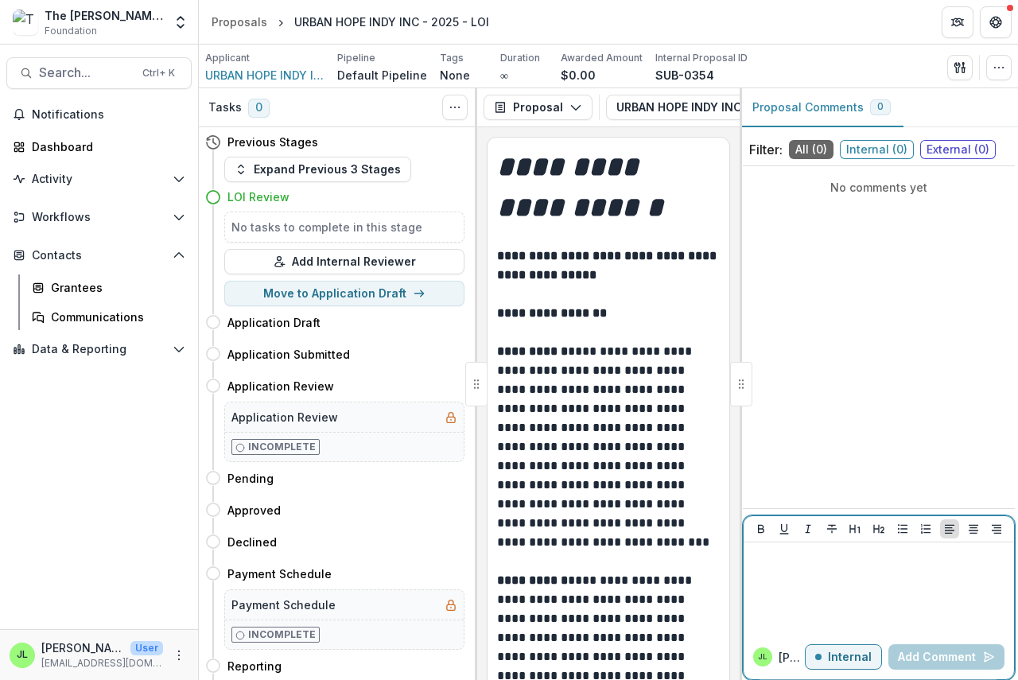
click at [768, 571] on div at bounding box center [879, 589] width 258 height 80
click at [920, 660] on button "Add Comment" at bounding box center [947, 656] width 116 height 25
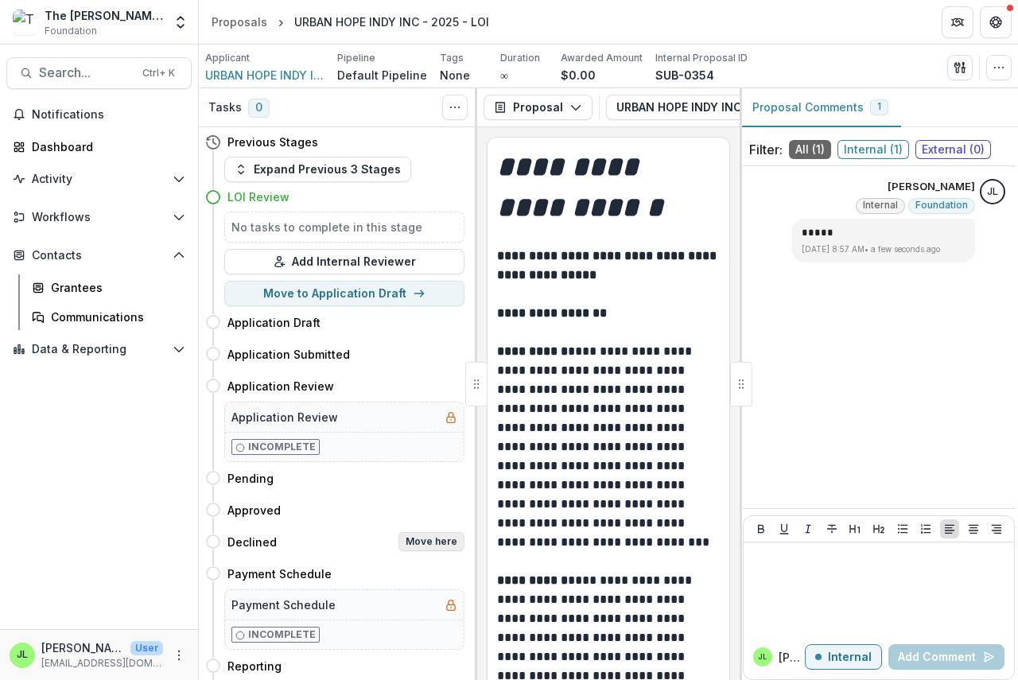
click at [426, 540] on button "Move here" at bounding box center [432, 541] width 66 height 19
select select "********"
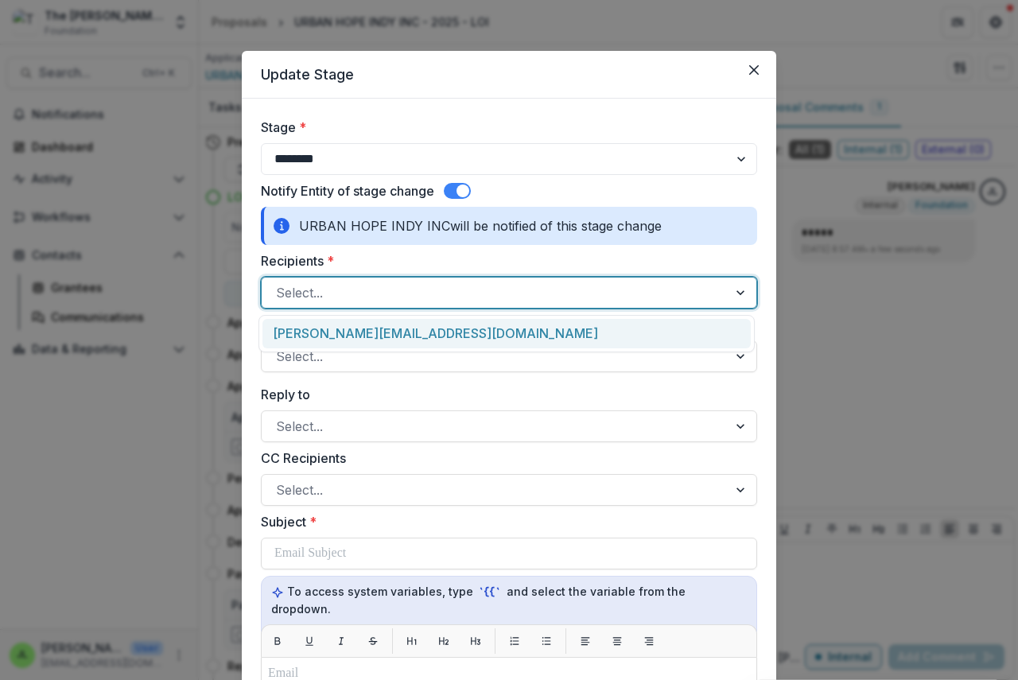
click at [313, 291] on div at bounding box center [495, 293] width 438 height 22
click at [329, 334] on div "[PERSON_NAME][EMAIL_ADDRESS][DOMAIN_NAME]" at bounding box center [507, 333] width 488 height 29
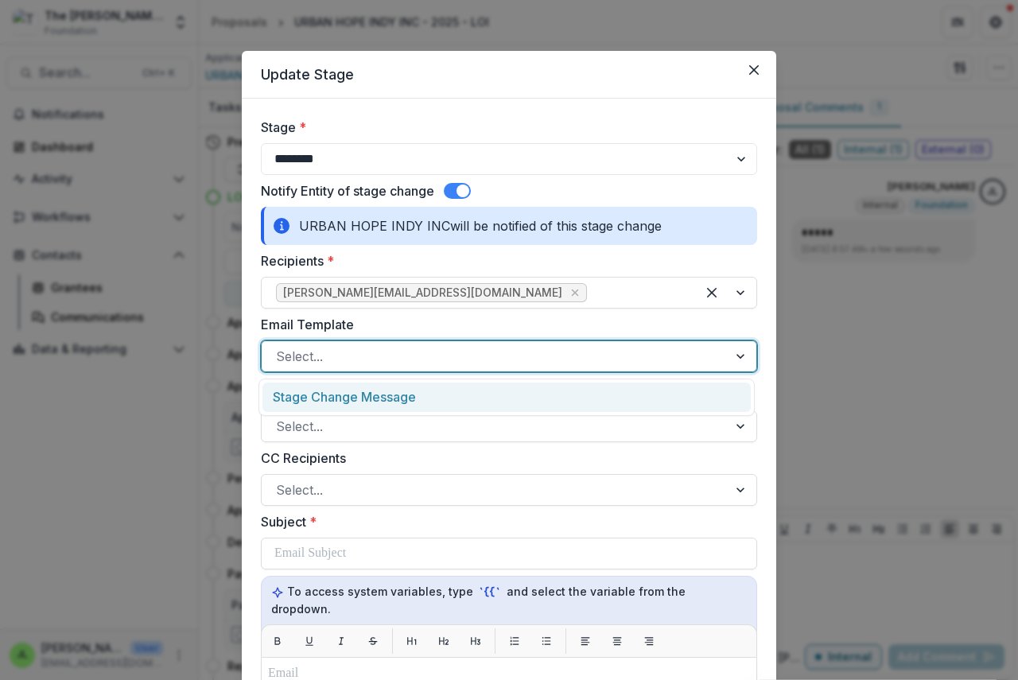
click at [331, 350] on div at bounding box center [495, 356] width 438 height 22
click at [334, 403] on div "Stage Change Message" at bounding box center [507, 397] width 488 height 29
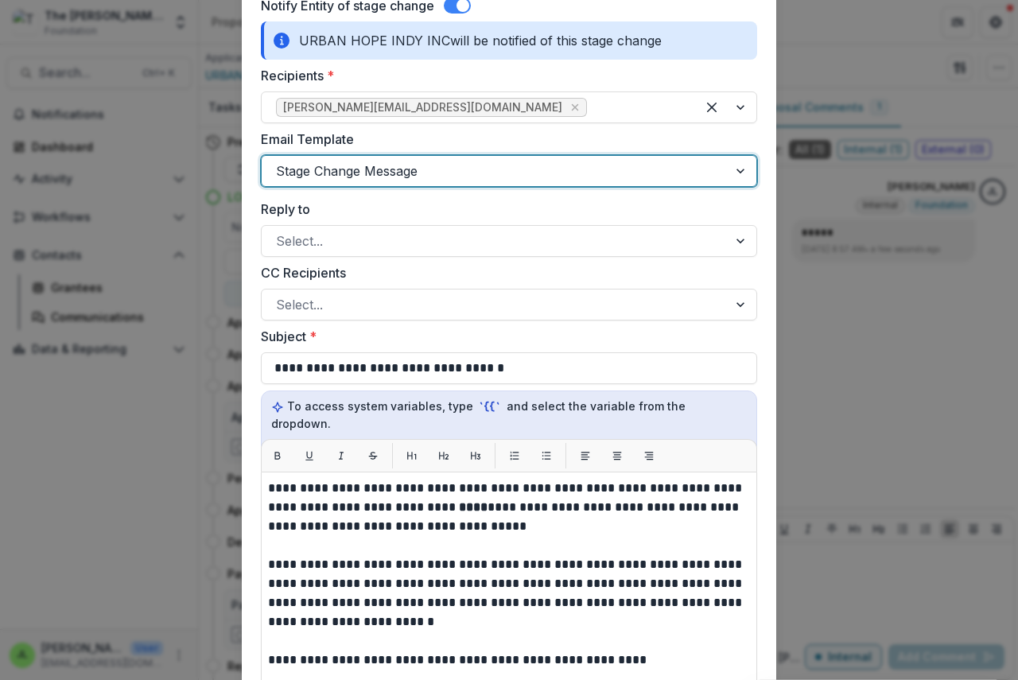
scroll to position [398, 0]
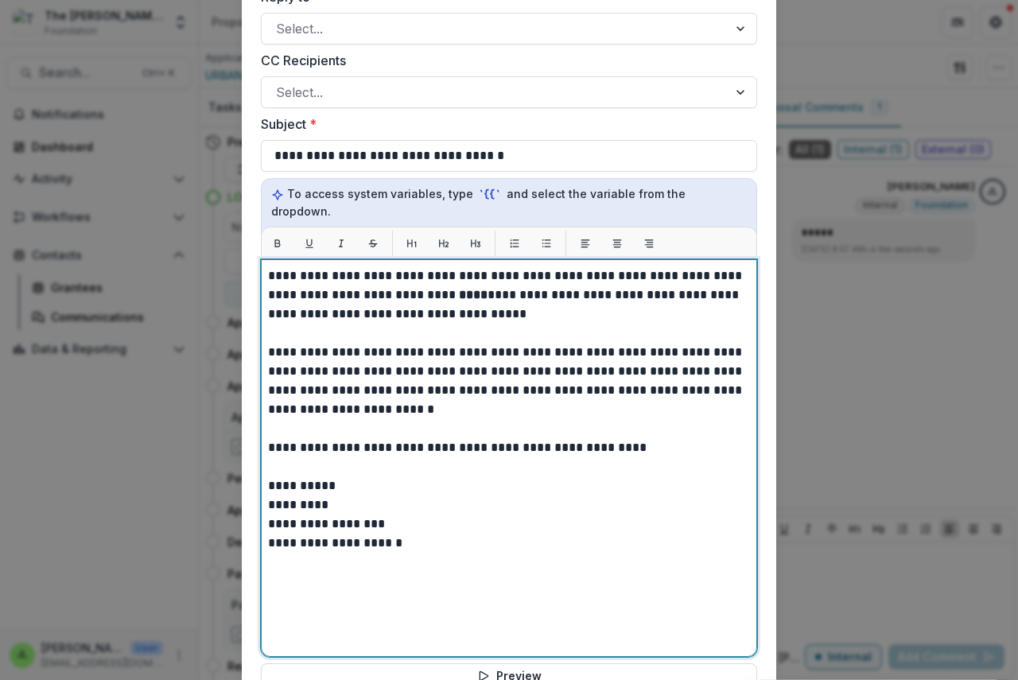
click at [459, 289] on strong "****" at bounding box center [473, 295] width 29 height 12
click at [506, 289] on strong "**********" at bounding box center [524, 295] width 131 height 12
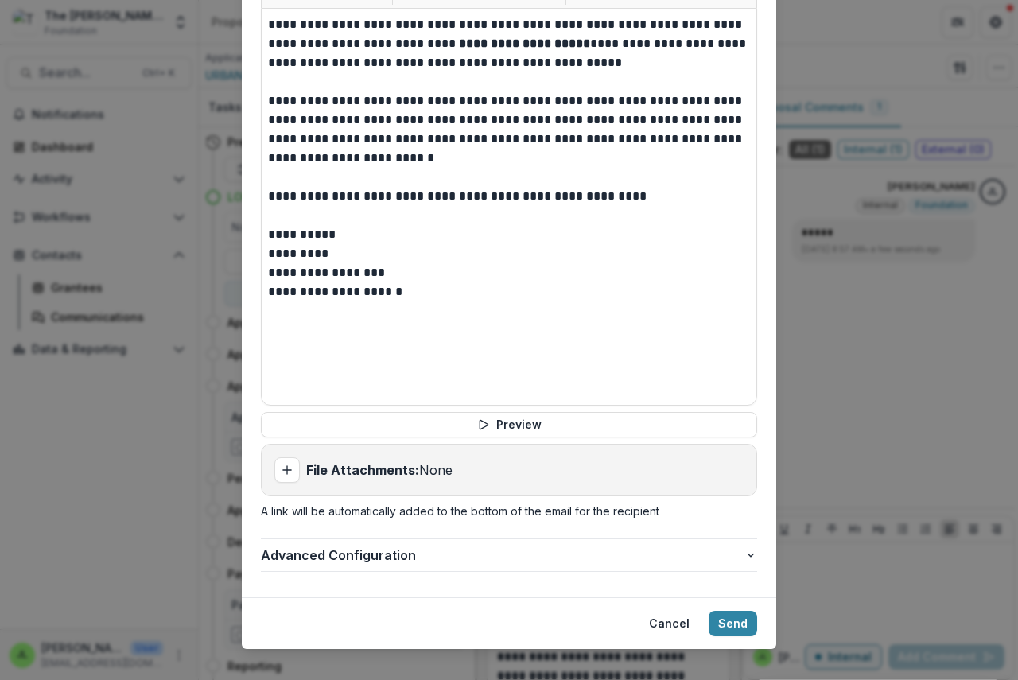
scroll to position [652, 0]
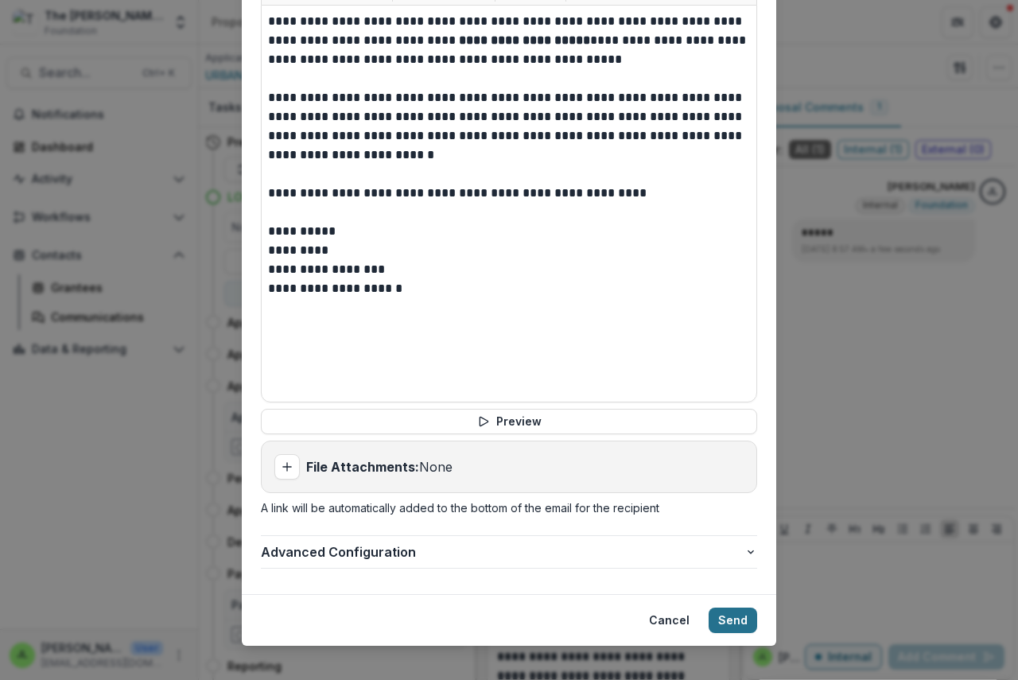
click at [730, 608] on button "Send" at bounding box center [733, 620] width 49 height 25
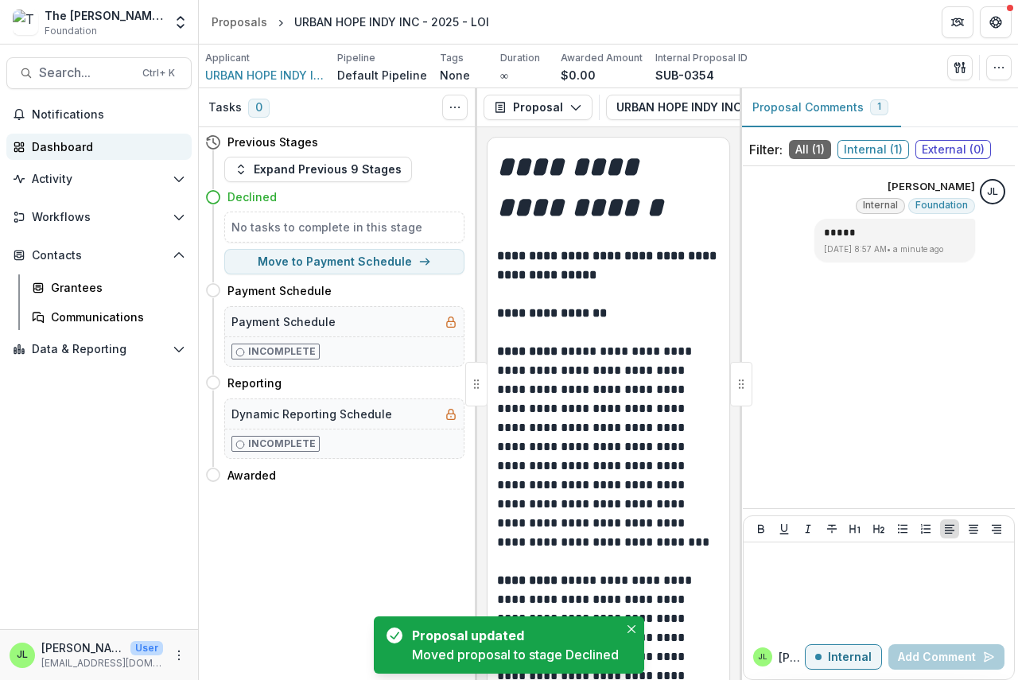
click at [47, 155] on link "Dashboard" at bounding box center [98, 147] width 185 height 26
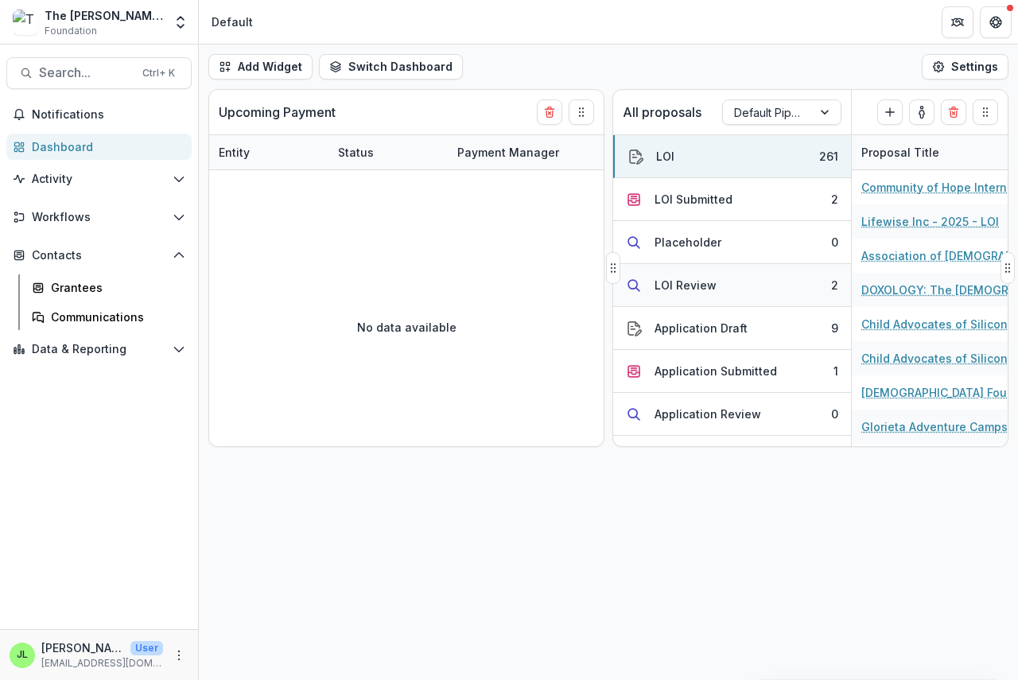
click at [679, 285] on div "LOI Review" at bounding box center [686, 285] width 62 height 17
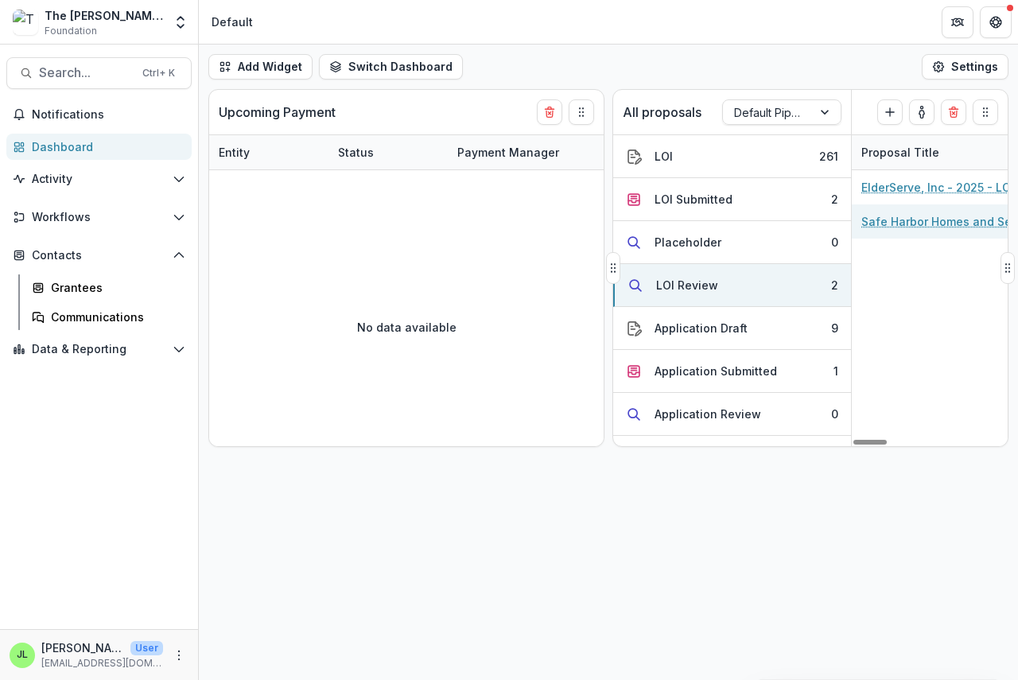
click at [905, 227] on link "Safe Harbor Homes and Services - 2025 - LOI" at bounding box center [952, 221] width 180 height 17
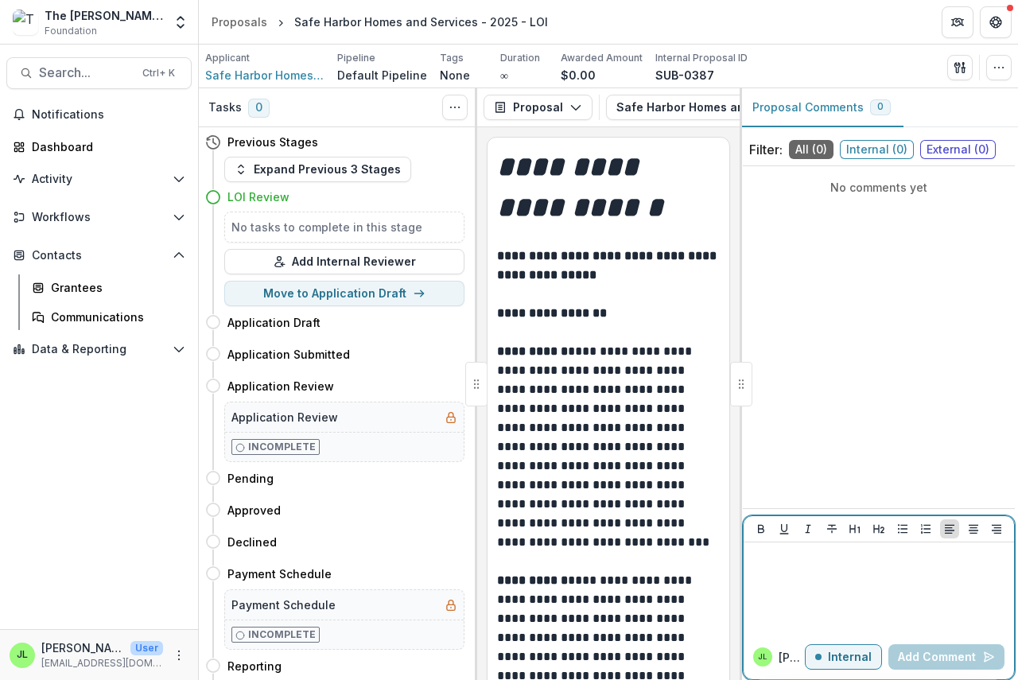
click at [773, 570] on div at bounding box center [879, 589] width 258 height 80
click at [936, 655] on button "Add Comment" at bounding box center [947, 656] width 116 height 25
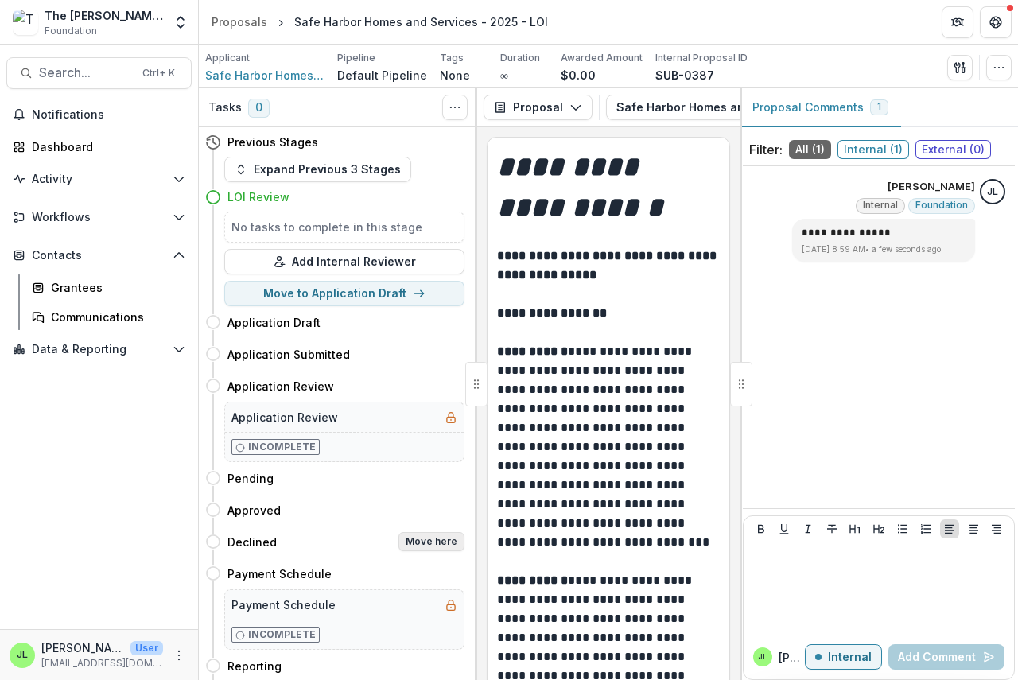
click at [434, 539] on button "Move here" at bounding box center [432, 541] width 66 height 19
select select "********"
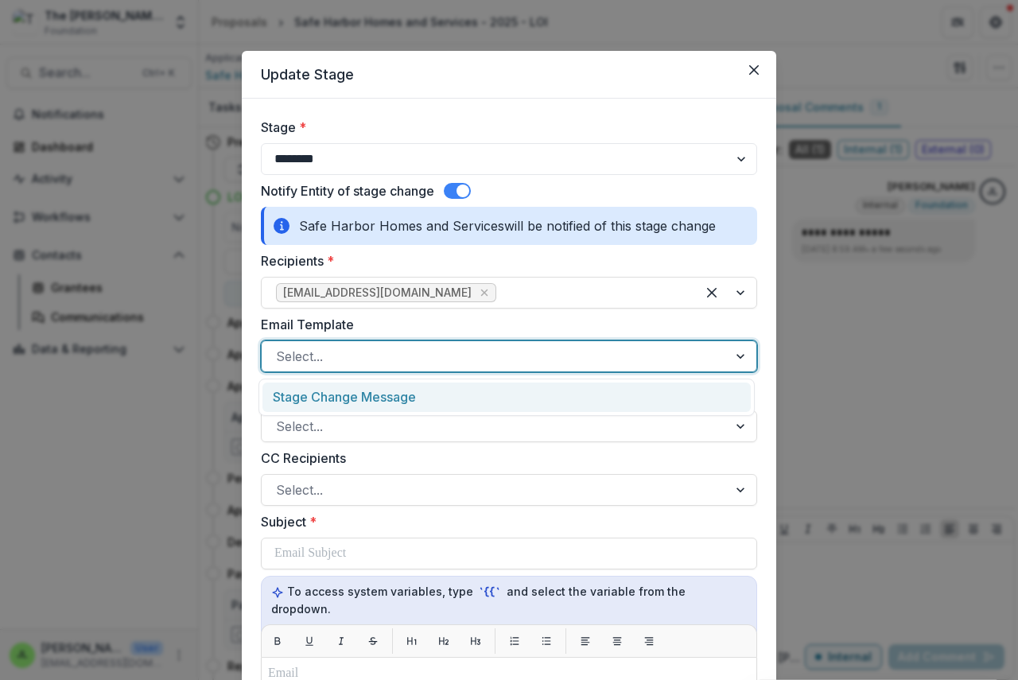
click at [345, 354] on div at bounding box center [495, 356] width 438 height 22
click at [348, 403] on div "Stage Change Message" at bounding box center [507, 397] width 488 height 29
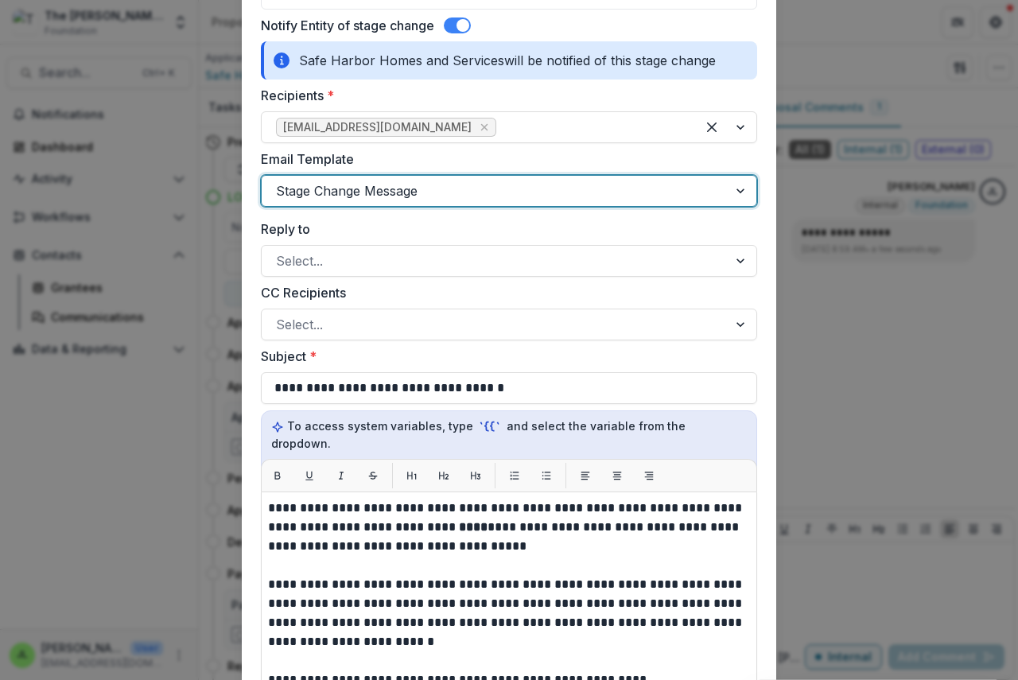
scroll to position [398, 0]
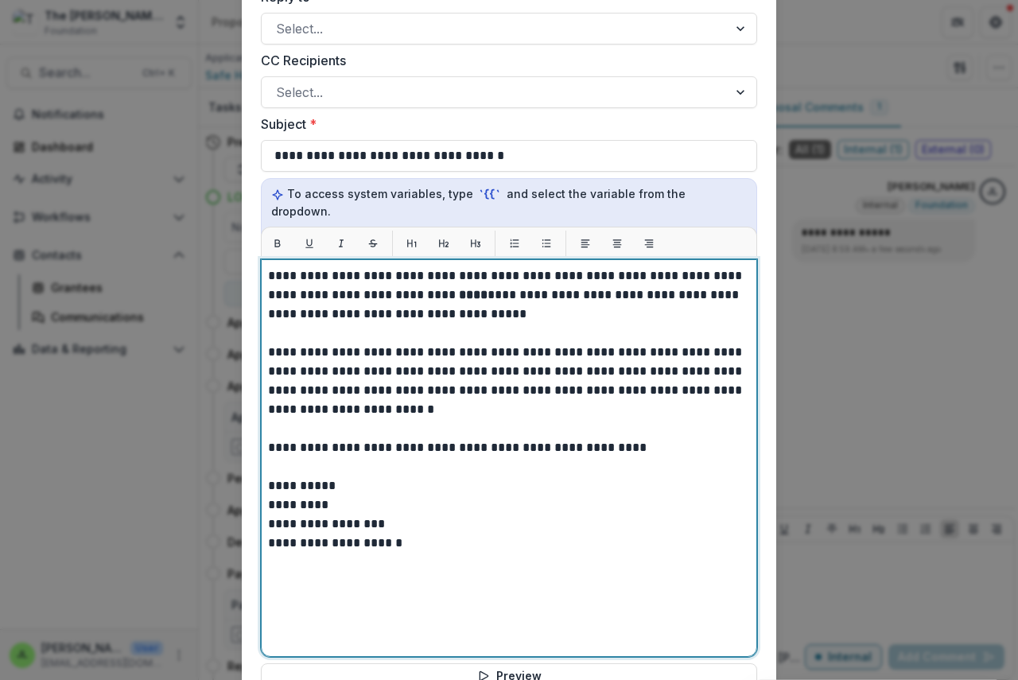
click at [459, 289] on strong "****" at bounding box center [473, 295] width 29 height 12
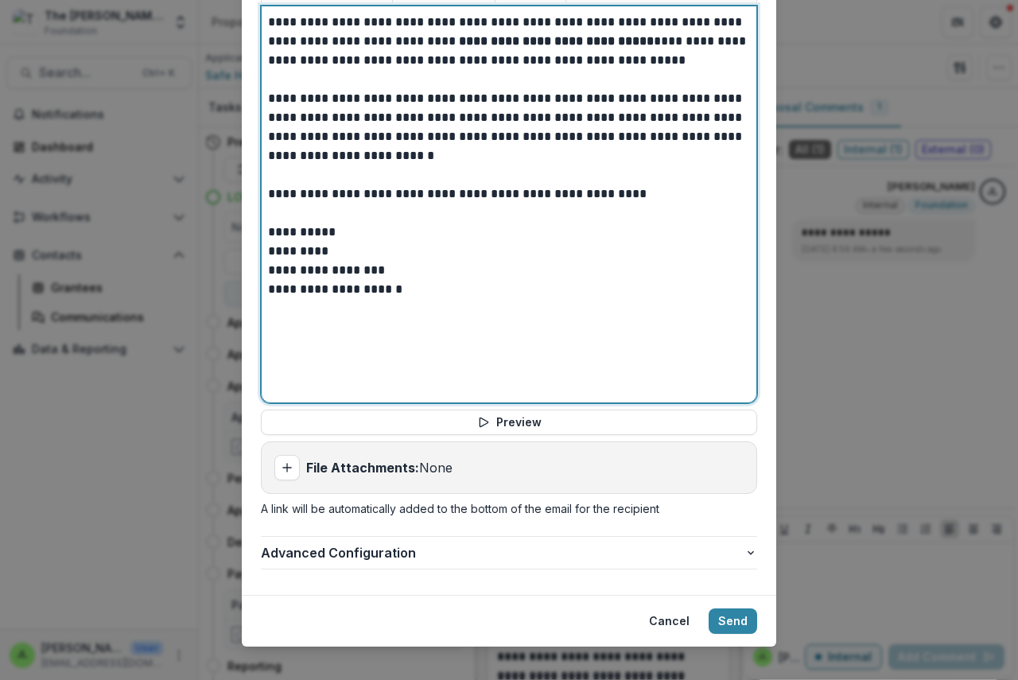
scroll to position [652, 0]
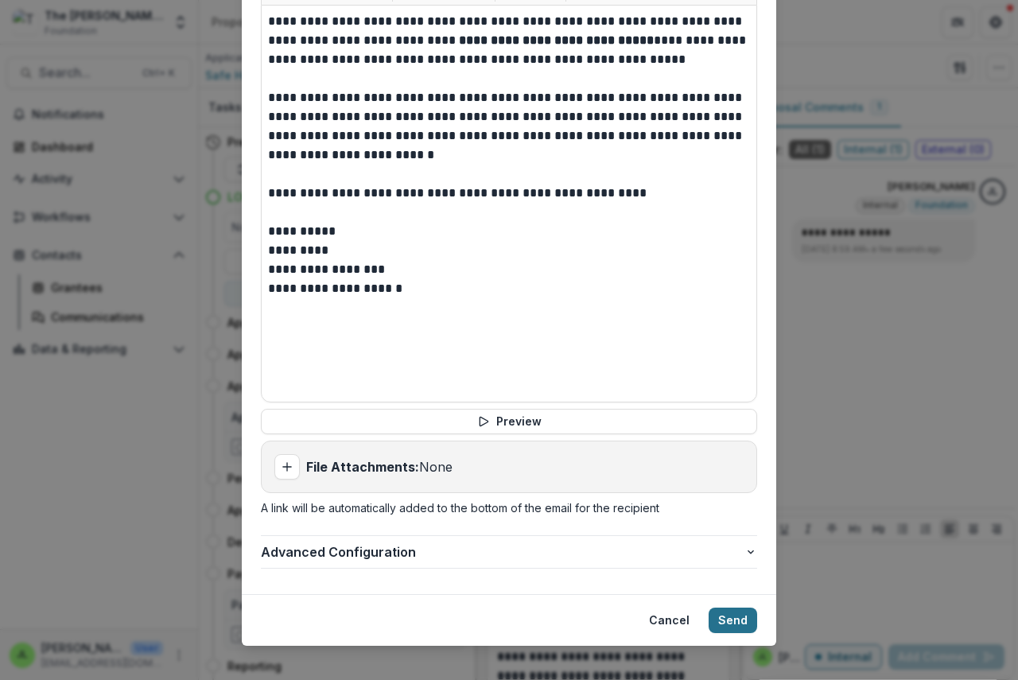
click at [729, 608] on button "Send" at bounding box center [733, 620] width 49 height 25
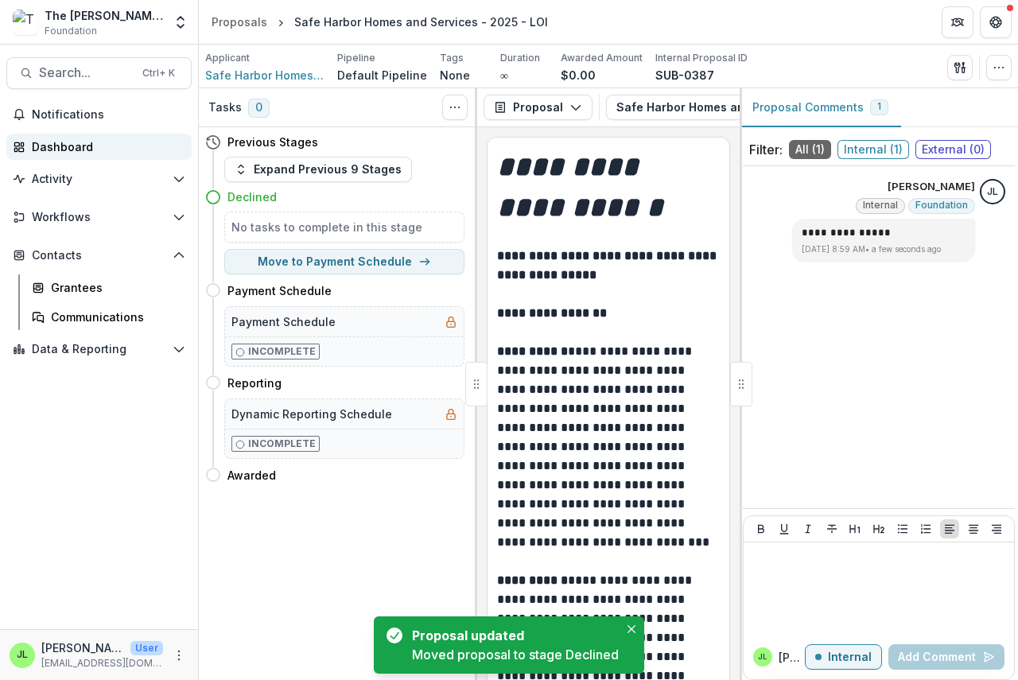
click at [51, 142] on div "Dashboard" at bounding box center [105, 146] width 147 height 17
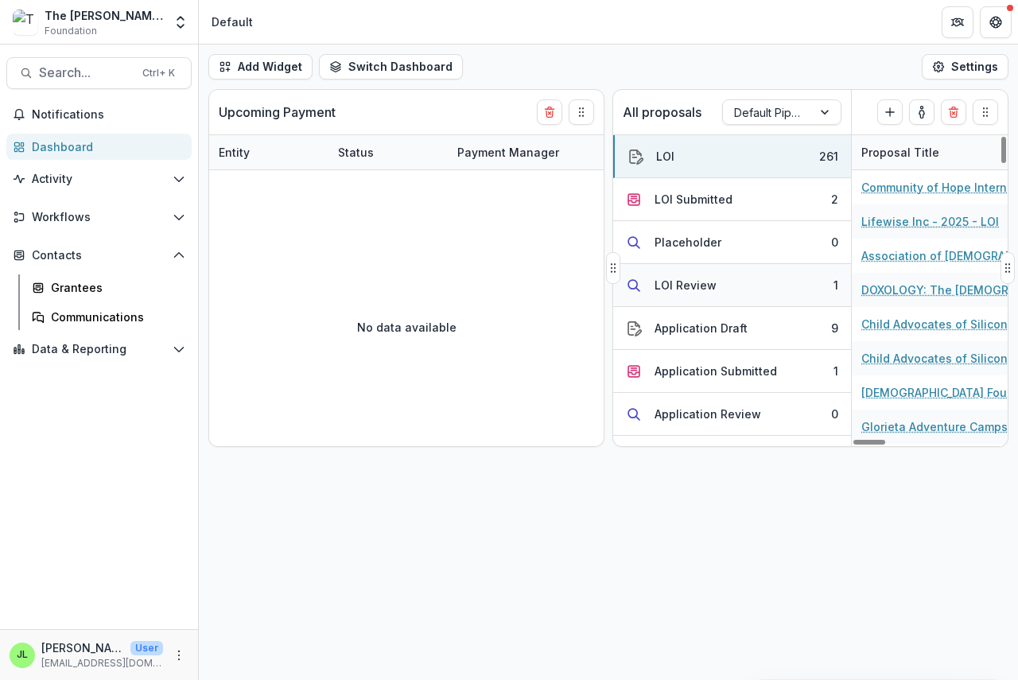
click at [667, 282] on div "LOI Review" at bounding box center [686, 285] width 62 height 17
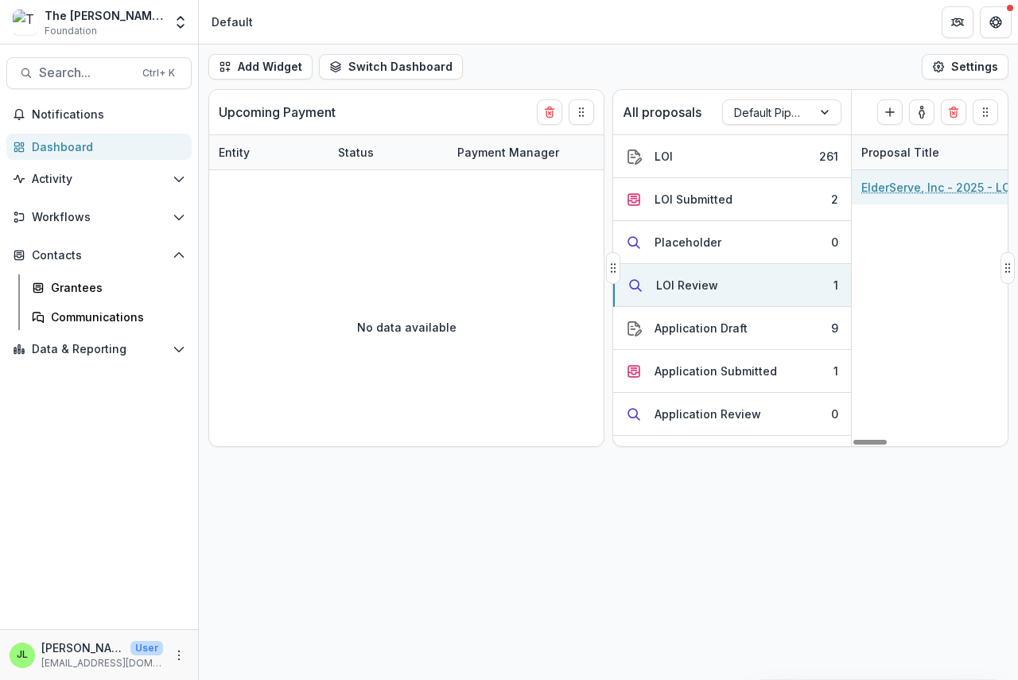
click at [902, 188] on link "ElderServe, Inc - 2025 - LOI" at bounding box center [938, 187] width 153 height 17
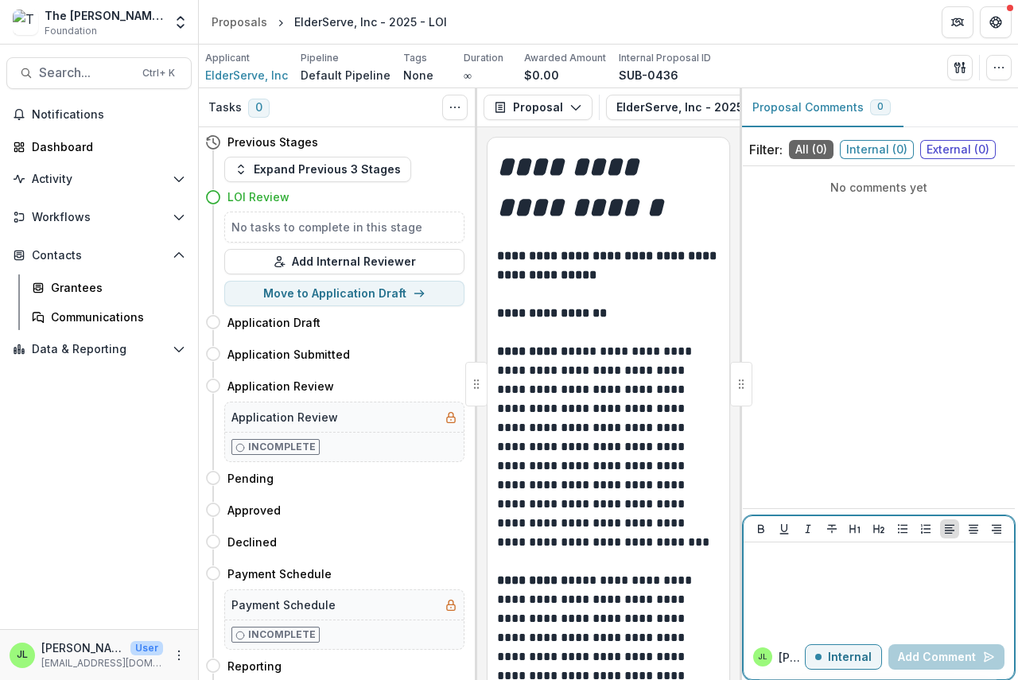
click at [757, 562] on p at bounding box center [879, 558] width 258 height 18
click at [913, 662] on button "Add Comment" at bounding box center [947, 656] width 116 height 25
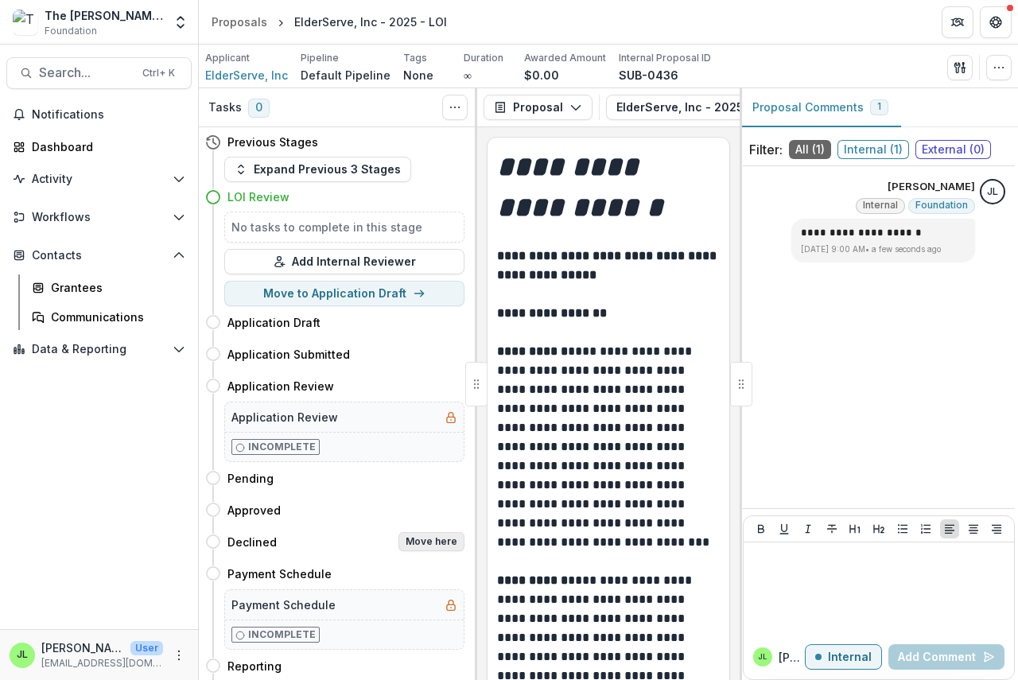
click at [434, 541] on button "Move here" at bounding box center [432, 541] width 66 height 19
select select "********"
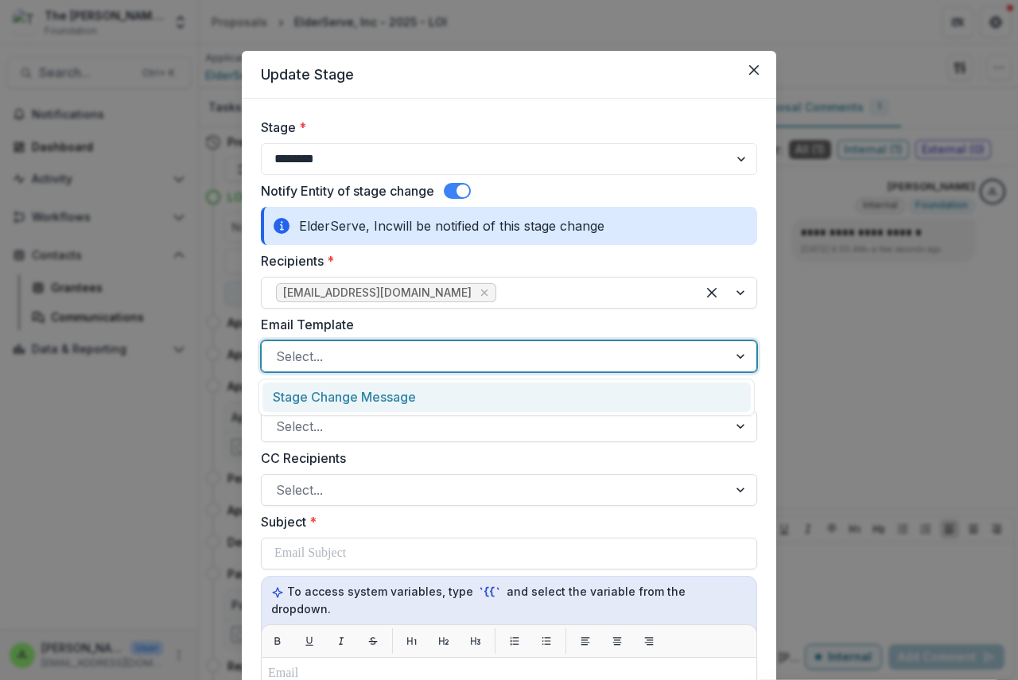
click at [359, 362] on div at bounding box center [495, 356] width 438 height 22
drag, startPoint x: 366, startPoint y: 388, endPoint x: 368, endPoint y: 402, distance: 13.6
click at [367, 390] on div "Stage Change Message" at bounding box center [507, 397] width 488 height 29
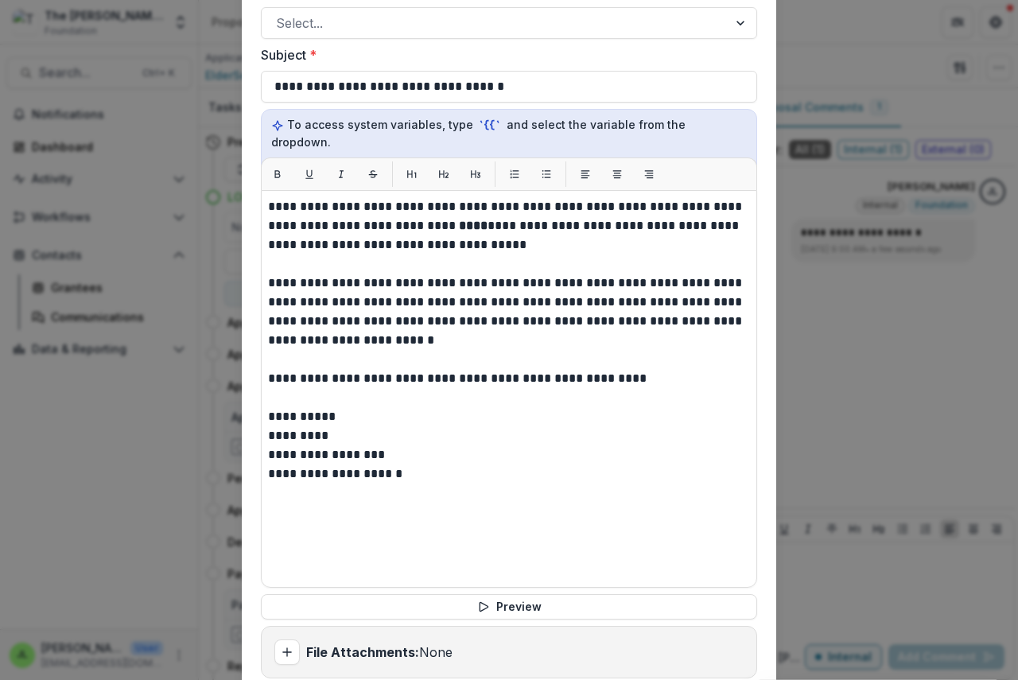
scroll to position [477, 0]
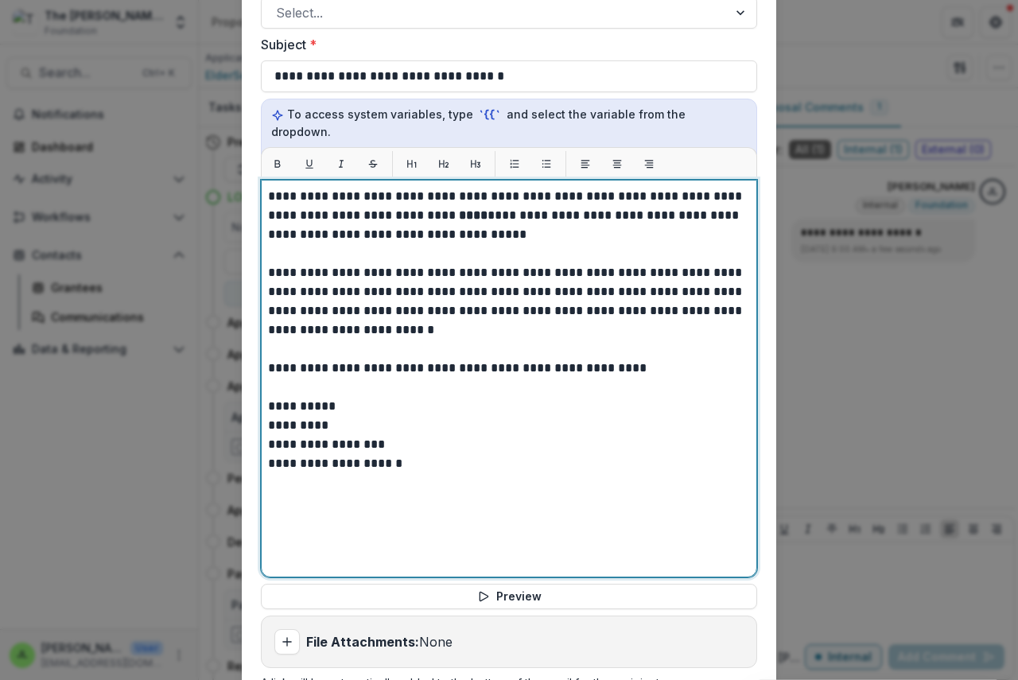
click at [459, 209] on strong "****" at bounding box center [473, 215] width 29 height 12
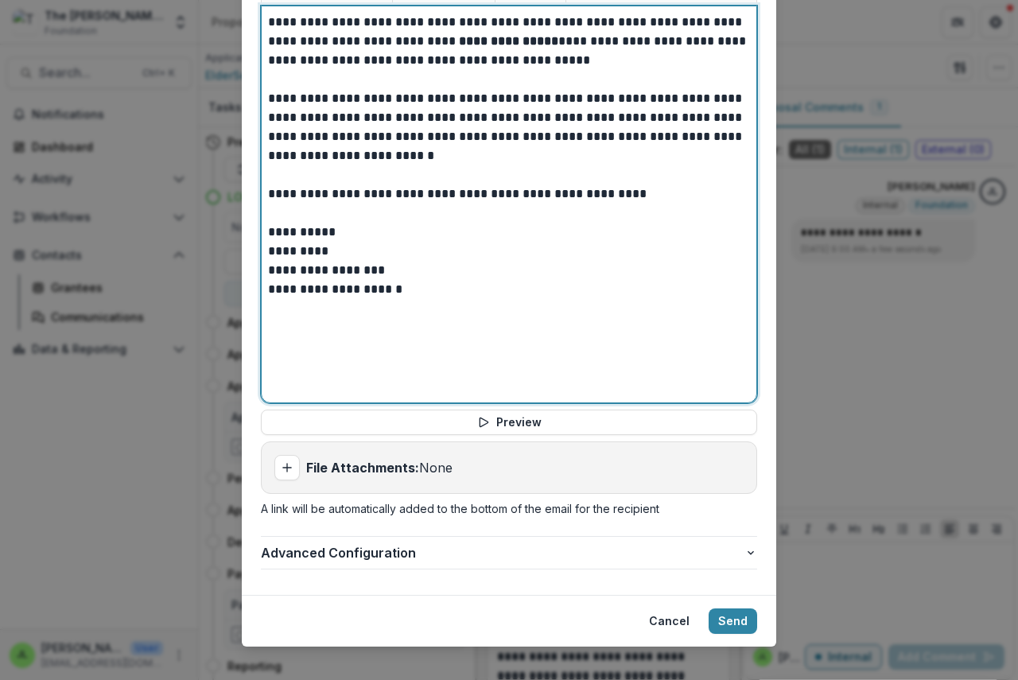
scroll to position [652, 0]
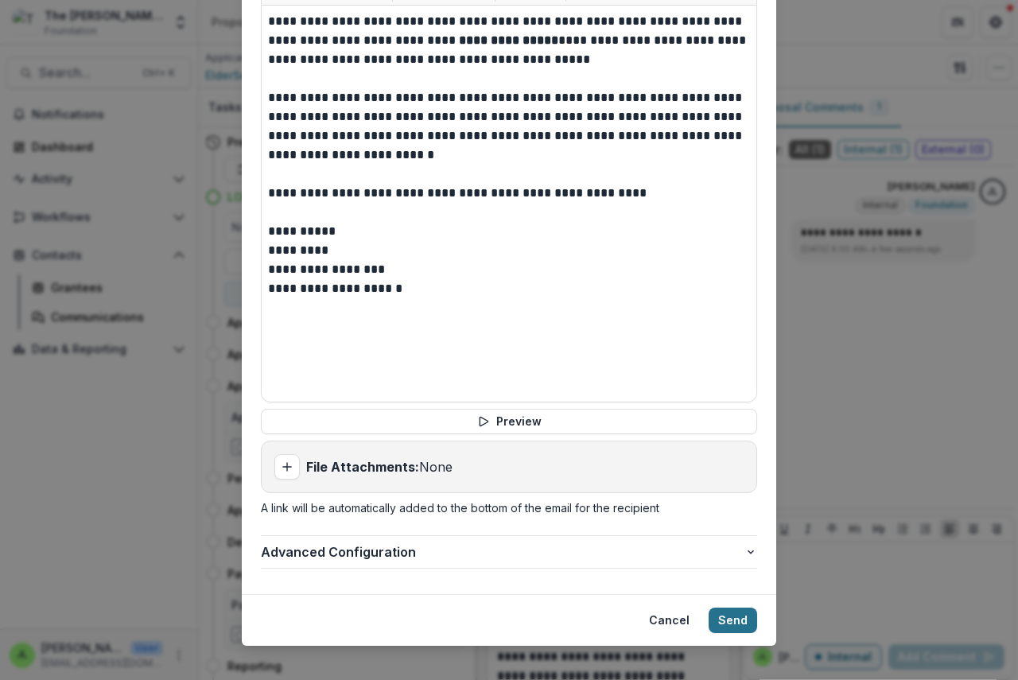
click at [732, 608] on button "Send" at bounding box center [733, 620] width 49 height 25
